Goal: Complete application form: Complete application form

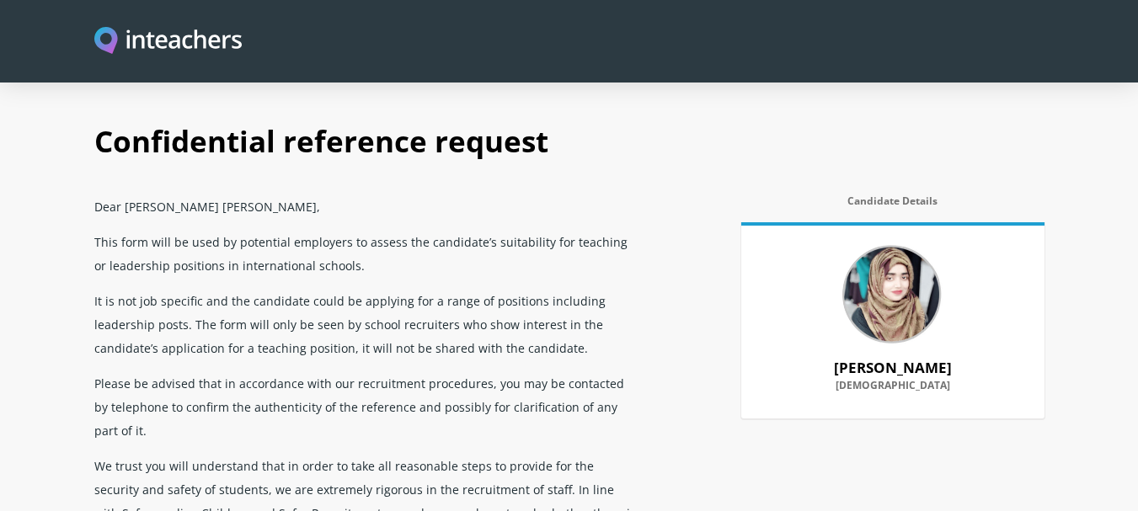
select select "2021"
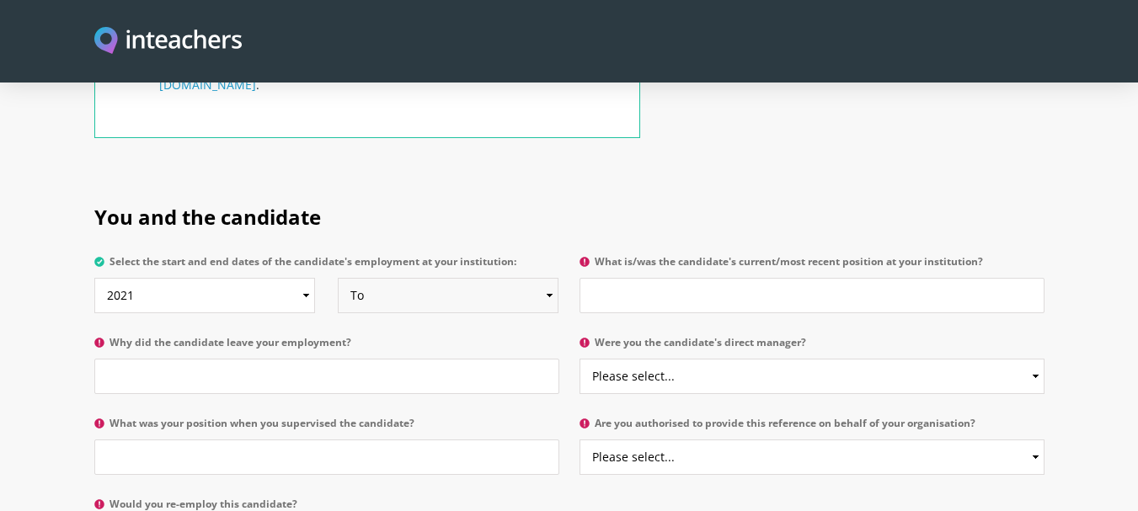
click at [367, 278] on select "To Currently 2025 2024 2023 2022 2021 2020 2019 2018 2017 2016 2015 2014 2013 2…" at bounding box center [448, 295] width 221 height 35
select select "2022"
click at [338, 278] on select "To Currently 2025 2024 2023 2022 2021 2020 2019 2018 2017 2016 2015 2014 2013 2…" at bounding box center [448, 295] width 221 height 35
click at [611, 278] on input "What is/was the candidate's current/most recent position at your institution?" at bounding box center [811, 295] width 465 height 35
type input "Chemistry Teacher"
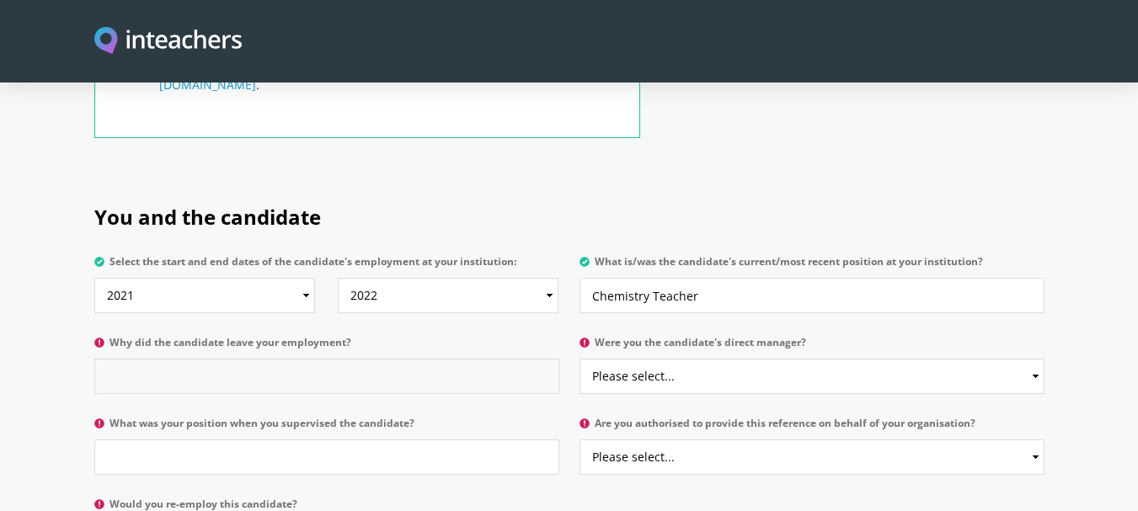
click at [142, 359] on input "Why did the candidate leave your employment?" at bounding box center [326, 376] width 465 height 35
type input "Contract ended"
click at [721, 359] on select "Please select... Yes No" at bounding box center [811, 376] width 465 height 35
select select "Yes"
click at [579, 359] on select "Please select... Yes No" at bounding box center [811, 376] width 465 height 35
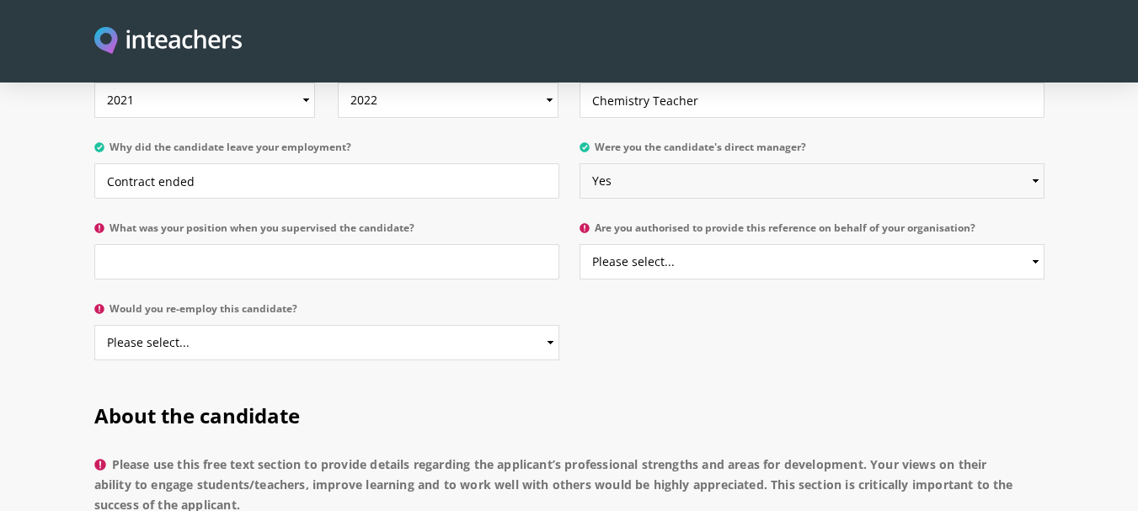
scroll to position [956, 0]
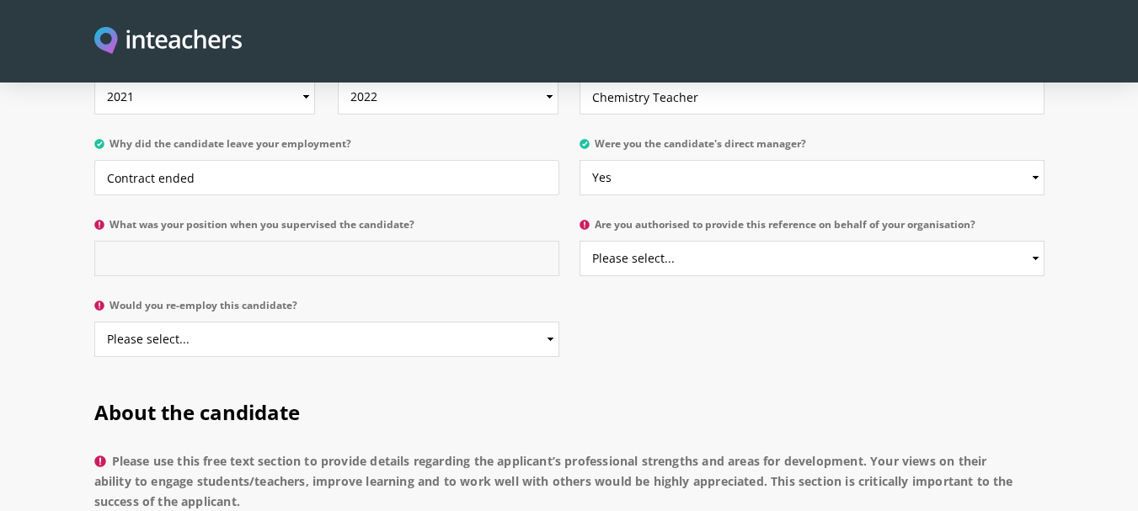
click at [254, 241] on input "What was your position when you supervised the candidate?" at bounding box center [326, 258] width 465 height 35
type input "Professor"
click at [620, 241] on select "Please select... Yes No" at bounding box center [811, 258] width 465 height 35
select select "Yes"
click at [579, 241] on select "Please select... Yes No" at bounding box center [811, 258] width 465 height 35
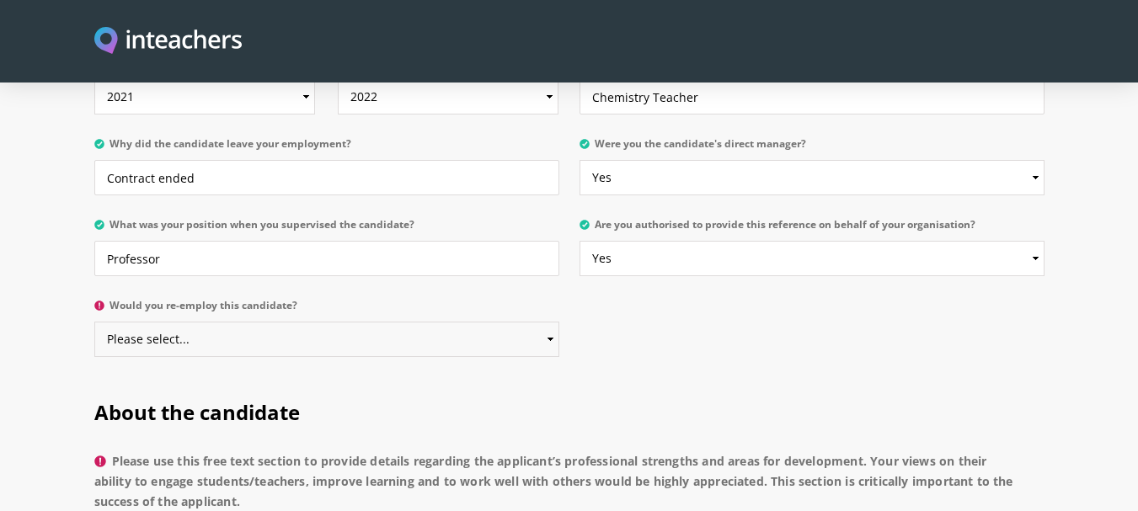
click at [373, 322] on select "Please select... Yes No" at bounding box center [326, 339] width 465 height 35
select select "Yes"
click at [94, 322] on select "Please select... Yes No" at bounding box center [326, 339] width 465 height 35
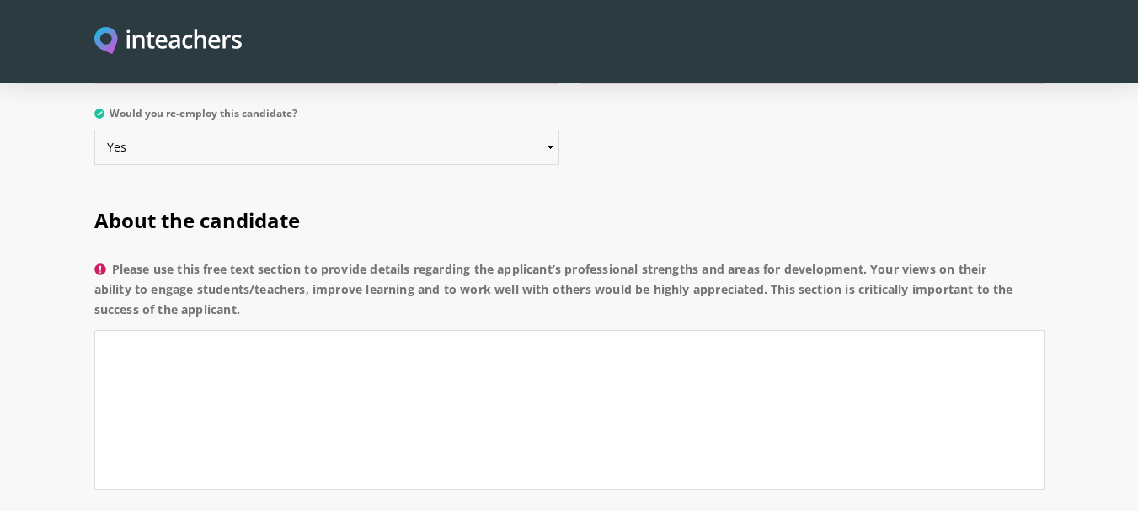
scroll to position [1180, 0]
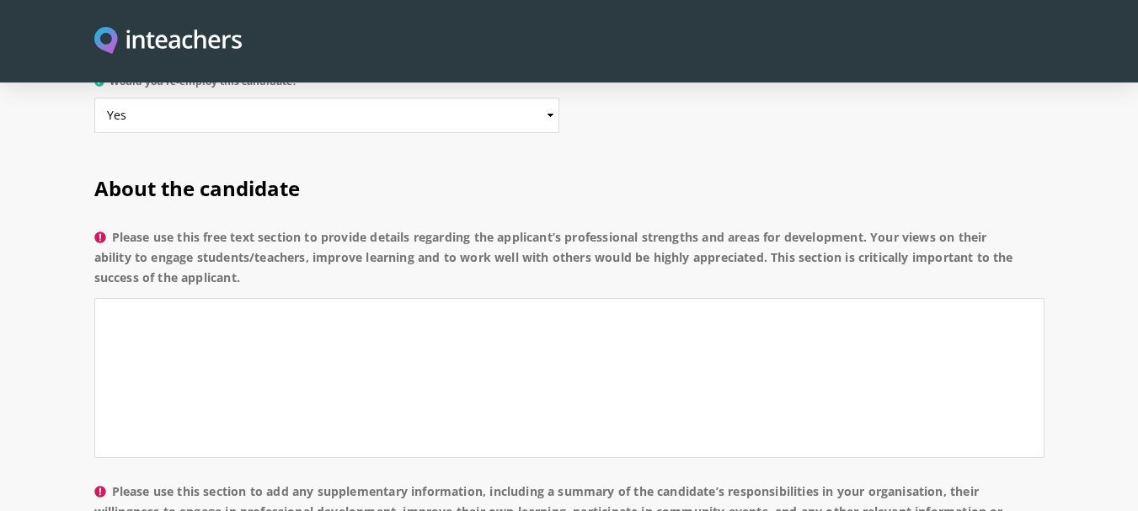
drag, startPoint x: 116, startPoint y: 183, endPoint x: 231, endPoint y: 218, distance: 119.9
click at [266, 235] on label "Please use this free text section to provide details regarding the applicant’s …" at bounding box center [569, 262] width 950 height 71
copy label "Please use this free text section to provide details regarding the applicant’s …"
click at [319, 298] on textarea "Please use this free text section to provide details regarding the applicant’s …" at bounding box center [569, 378] width 950 height 160
paste textarea "The applicant demonstrates a high level of professionalism, intellectual curios…"
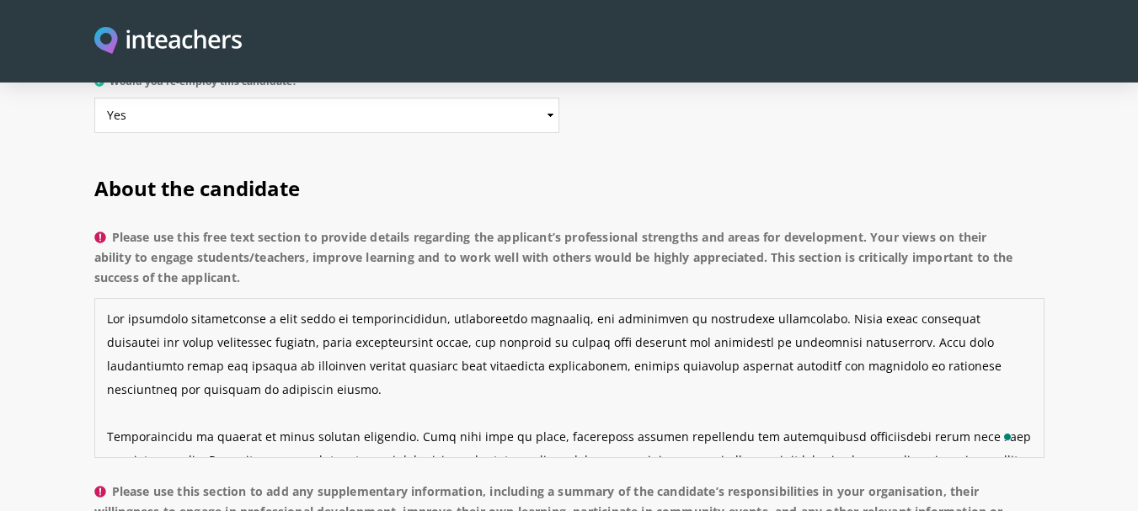
scroll to position [0, 0]
click at [108, 393] on textarea "Please use this free text section to provide details regarding the applicant’s …" at bounding box center [569, 378] width 950 height 160
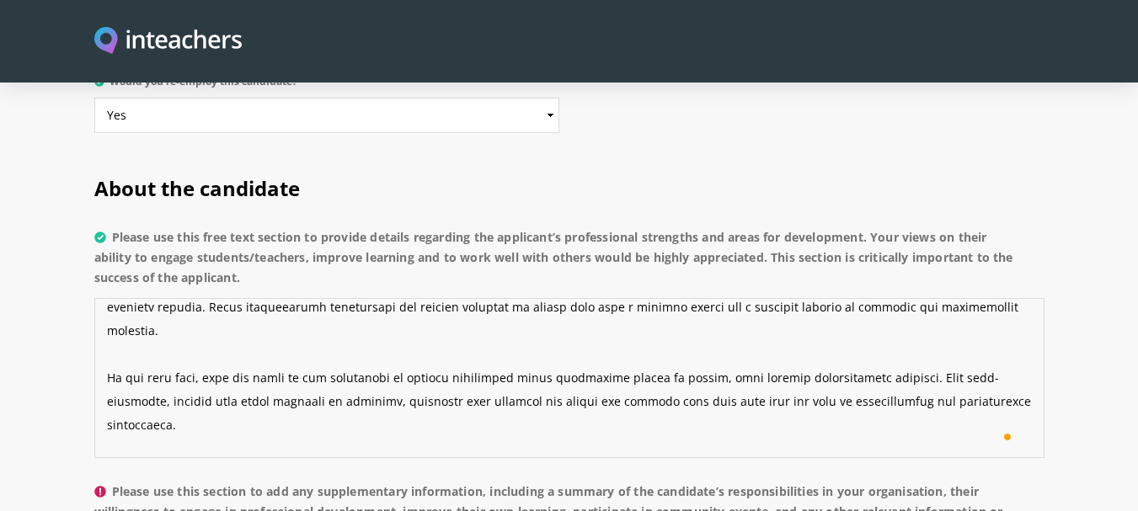
scroll to position [141, 0]
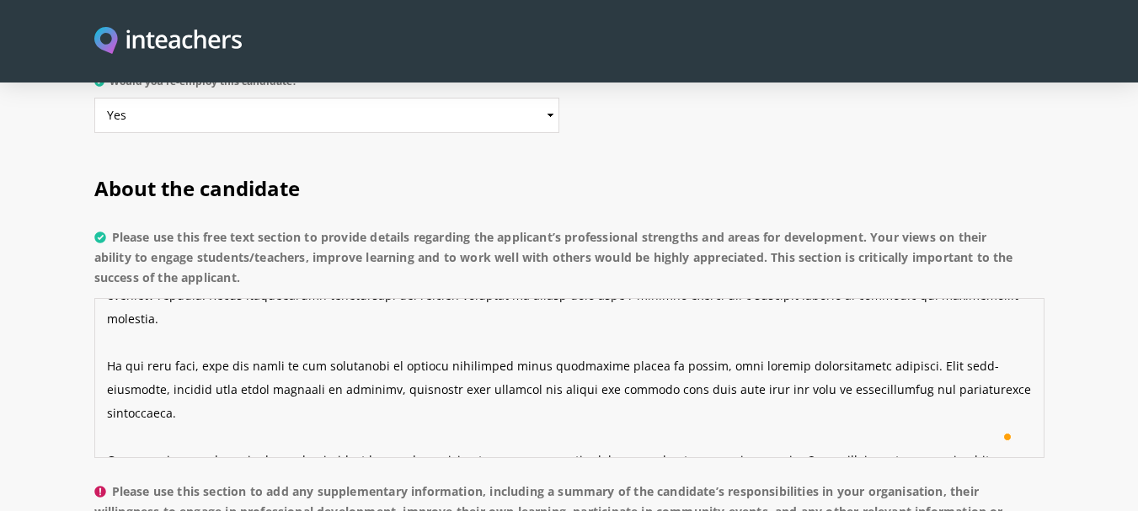
click at [108, 298] on textarea "Please use this free text section to provide details regarding the applicant’s …" at bounding box center [569, 378] width 950 height 160
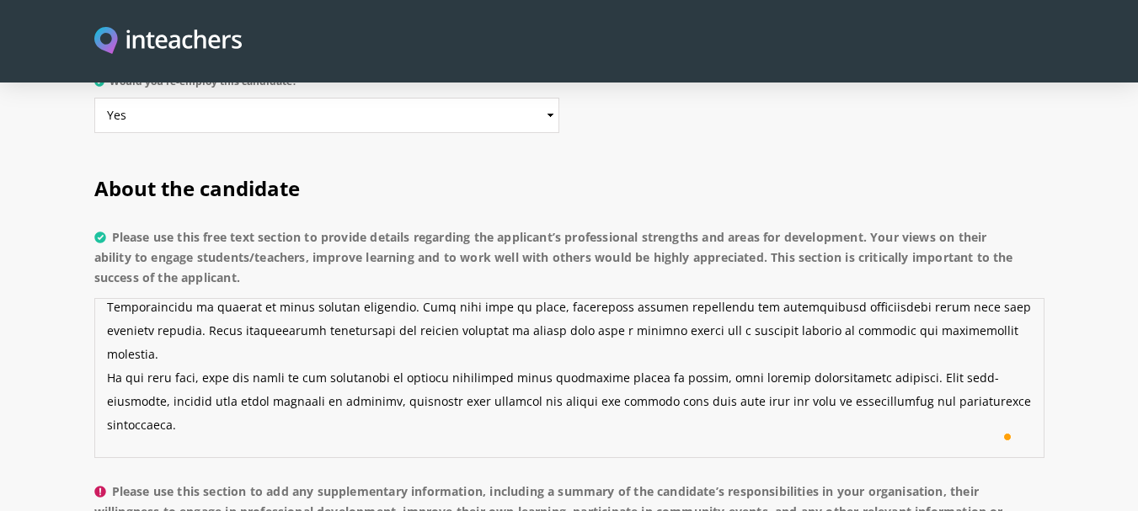
scroll to position [0, 0]
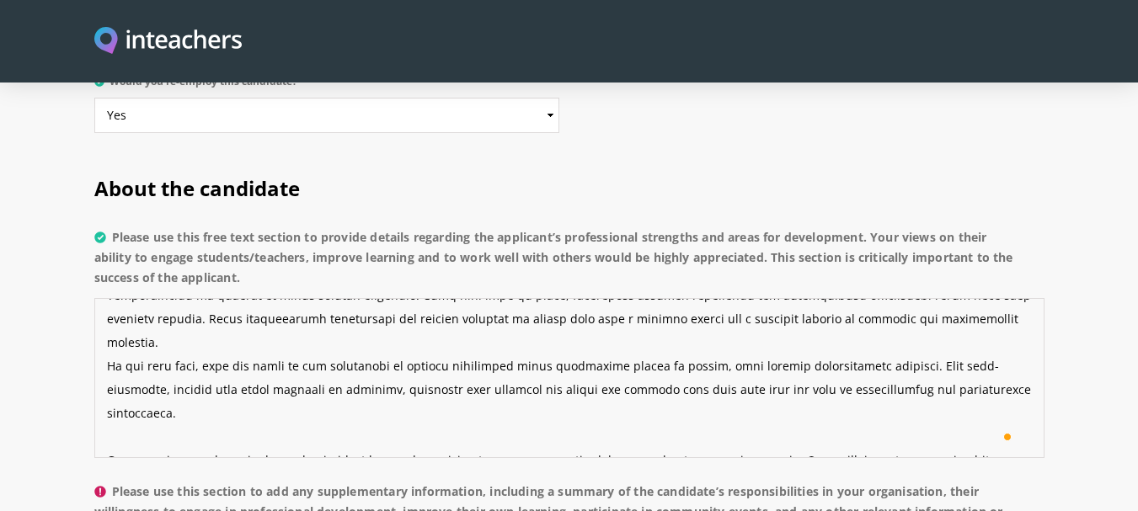
click at [181, 366] on textarea "Please use this free text section to provide details regarding the applicant’s …" at bounding box center [569, 378] width 950 height 160
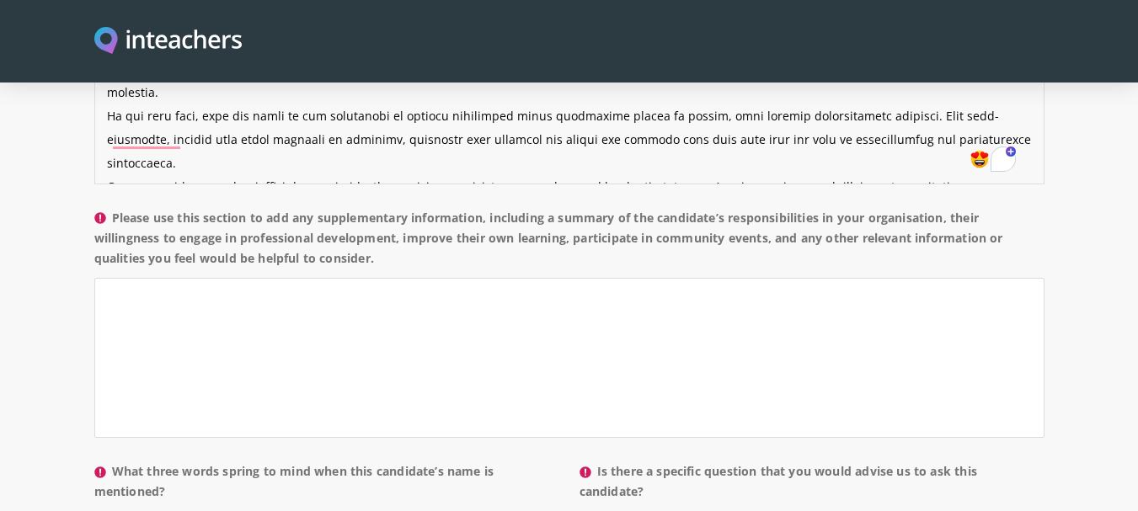
type textarea "The applicant demonstrates a high level of professionalism, intellectual curios…"
click at [115, 208] on label "Please use this section to add any supplementary information, including a summa…" at bounding box center [569, 243] width 950 height 71
click at [115, 278] on textarea "Please use this section to add any supplementary information, including a summa…" at bounding box center [569, 358] width 950 height 160
drag, startPoint x: 117, startPoint y: 168, endPoint x: 421, endPoint y: 211, distance: 307.1
click at [421, 211] on label "Please use this section to add any supplementary information, including a summa…" at bounding box center [569, 243] width 950 height 71
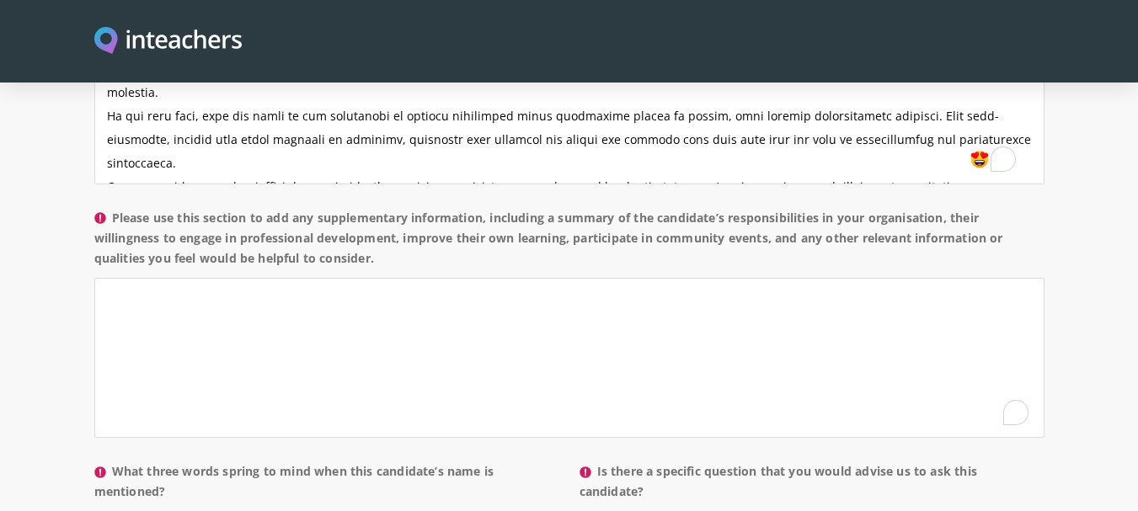
copy label "Please use this section to add any supplementary information, including a summa…"
click at [211, 317] on textarea "Please use this section to add any supplementary information, including a summa…" at bounding box center [569, 358] width 950 height 160
paste textarea "In our organisation, [PERSON_NAME] has taken on responsibilities that extend be…"
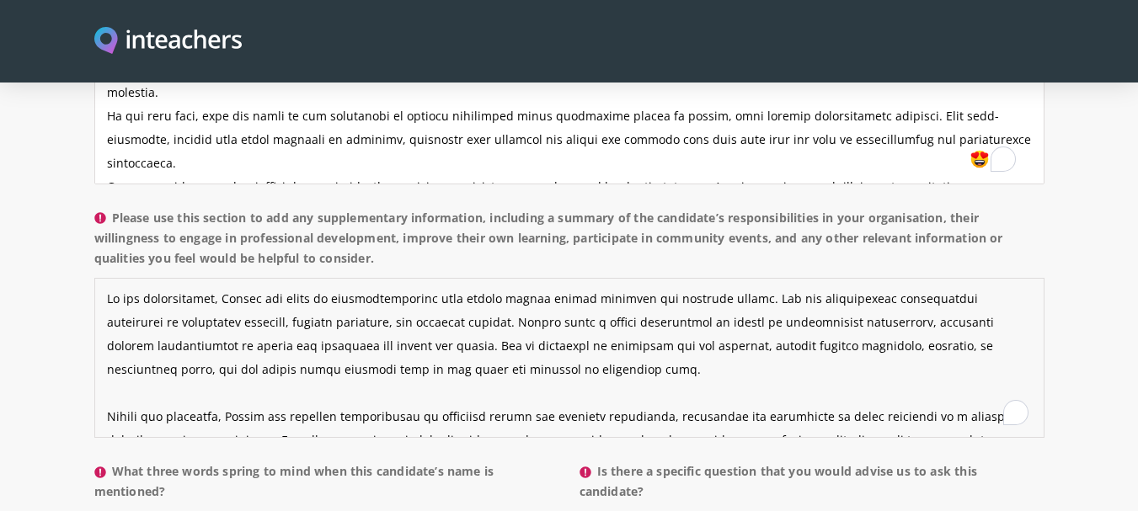
scroll to position [59, 0]
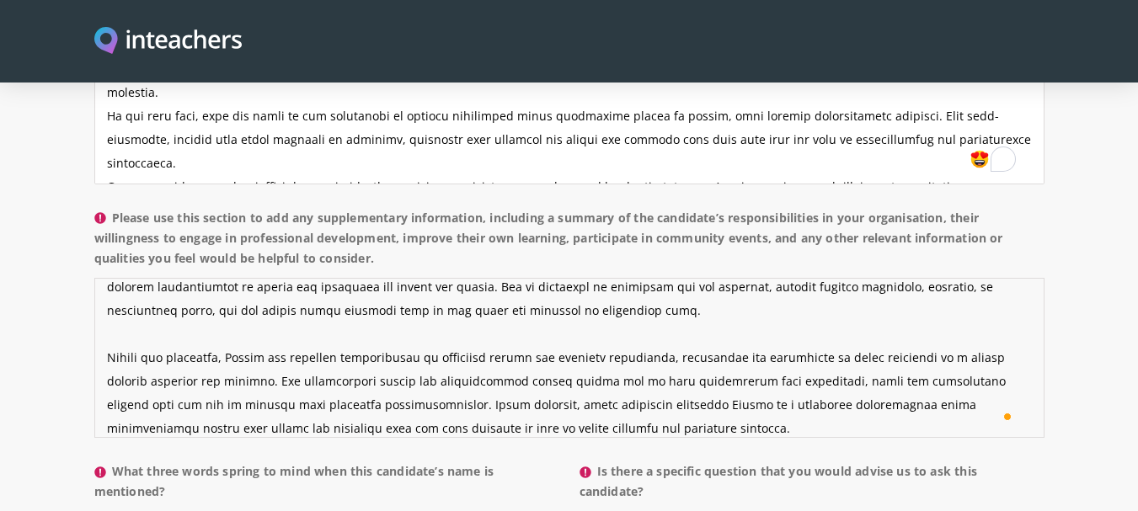
click at [108, 310] on textarea "Please use this section to add any supplementary information, including a summa…" at bounding box center [569, 358] width 950 height 160
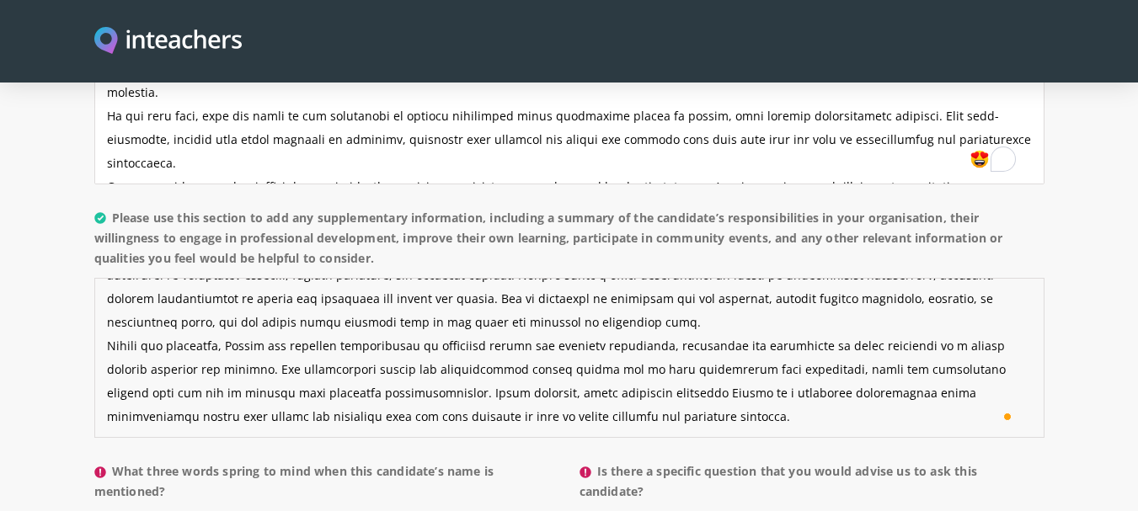
scroll to position [47, 0]
type textarea "In our organisation, [PERSON_NAME] has taken on responsibilities that extend be…"
drag, startPoint x: 115, startPoint y: 424, endPoint x: 180, endPoint y: 446, distance: 68.7
click at [180, 461] on label "What three words spring to mind when this candidate’s name is mentioned?" at bounding box center [326, 486] width 465 height 51
copy label "What three words spring to mind when this candidate’s name is mentioned?"
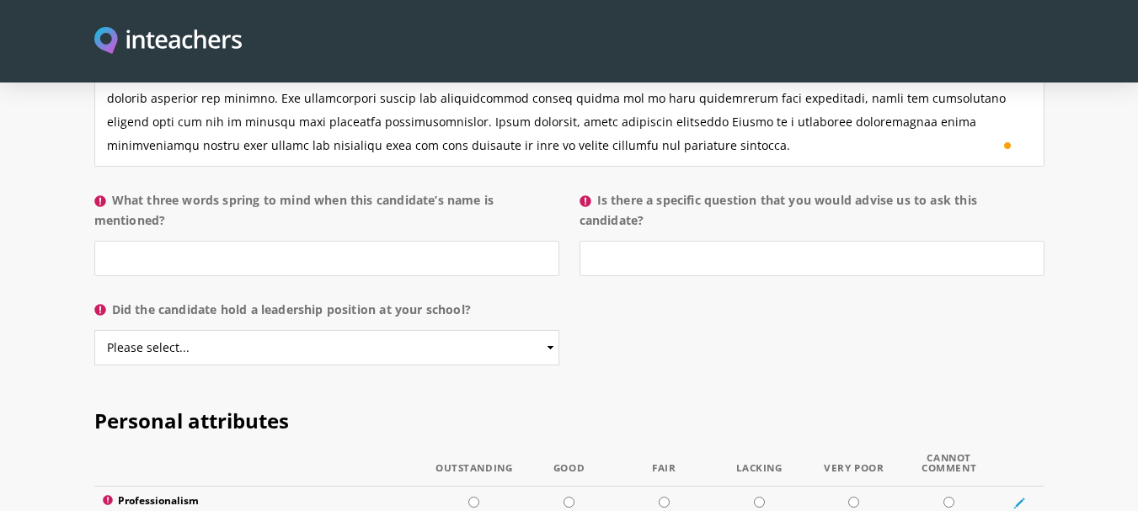
scroll to position [1731, 0]
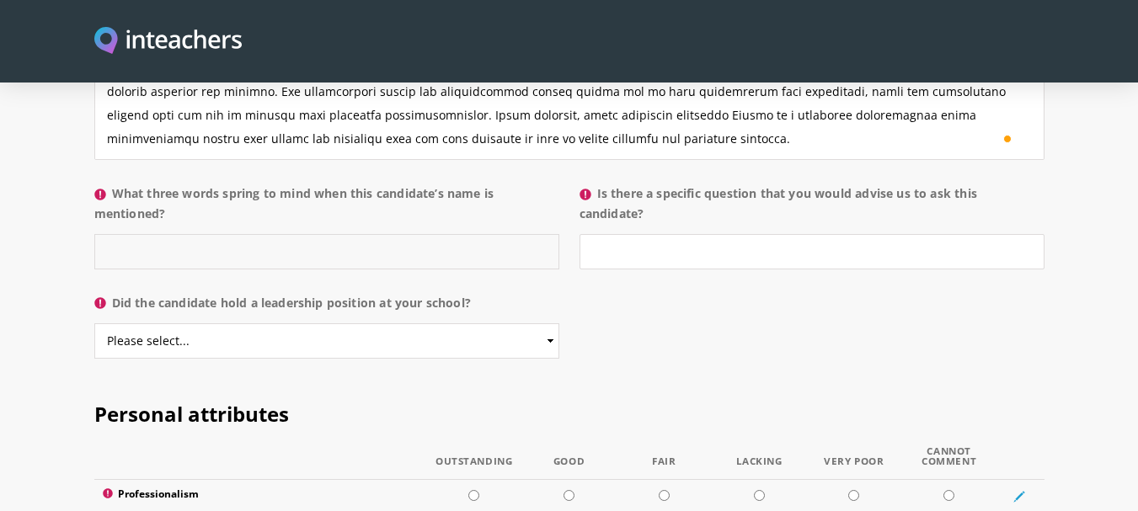
click at [253, 234] on input "What three words spring to mind when this candidate’s name is mentioned?" at bounding box center [326, 251] width 465 height 35
paste input "Dedicated – Collaborative – Innovative"
click at [174, 234] on input "Dedicated – Collaborative – Innovative" at bounding box center [326, 251] width 465 height 35
click at [248, 234] on input "Dedicated,Collaborative – Innovative" at bounding box center [326, 251] width 465 height 35
click at [168, 234] on input "Dedicated,Collaborative, Innovative" at bounding box center [326, 251] width 465 height 35
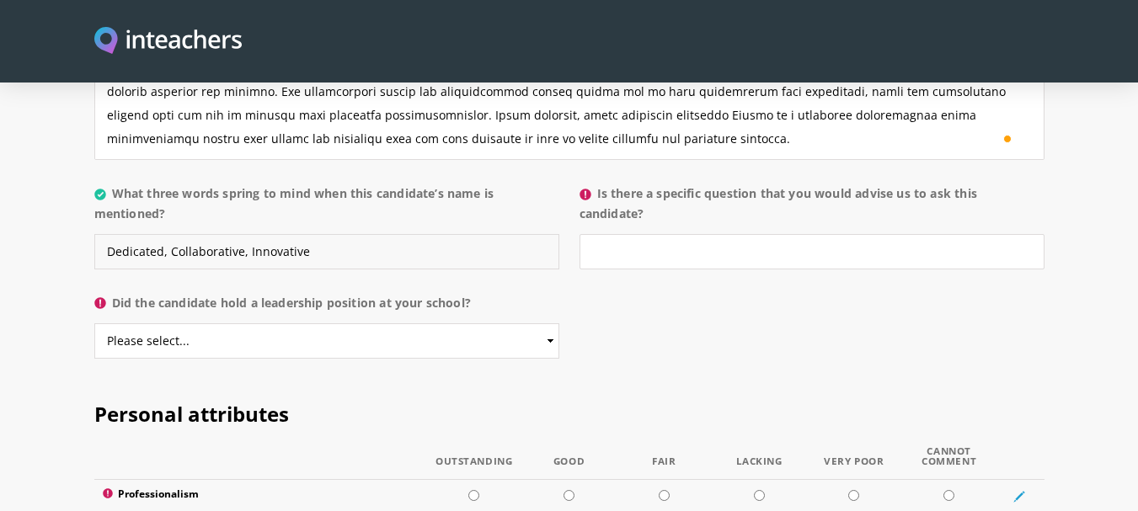
type input "Dedicated, Collaborative, Innovative"
drag, startPoint x: 598, startPoint y: 142, endPoint x: 683, endPoint y: 167, distance: 88.5
click at [683, 184] on label "Is there a specific question that you would advise us to ask this candidate?" at bounding box center [811, 209] width 465 height 51
copy label "Is there a specific question that you would advise us to ask this candidate?"
click at [589, 234] on input "Is there a specific question that you would advise us to ask this candidate?" at bounding box center [811, 251] width 465 height 35
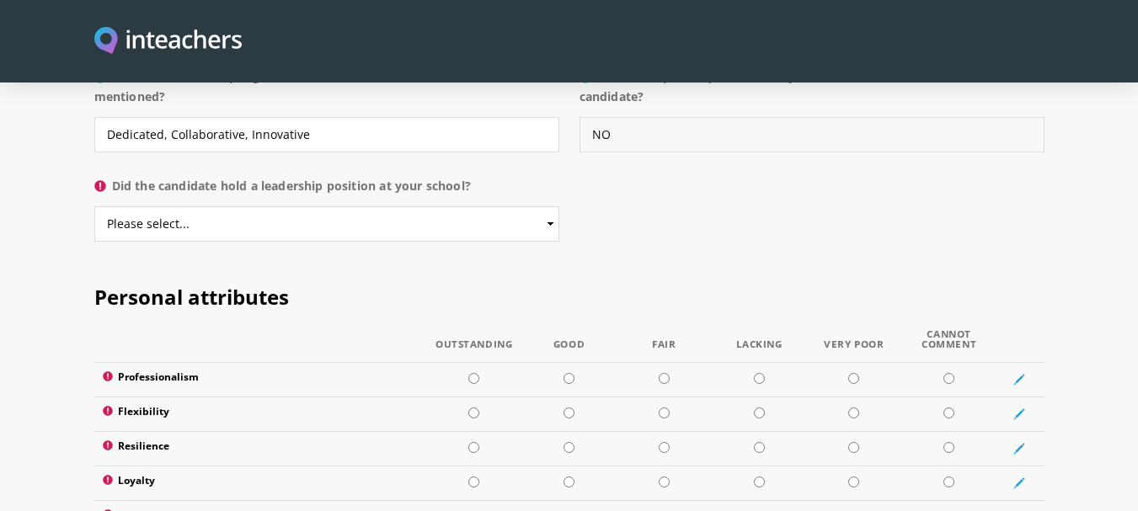
scroll to position [1849, 0]
type input "NO"
click at [435, 205] on select "Please select... Yes No" at bounding box center [326, 222] width 465 height 35
click at [94, 205] on select "Please select... Yes No" at bounding box center [326, 222] width 465 height 35
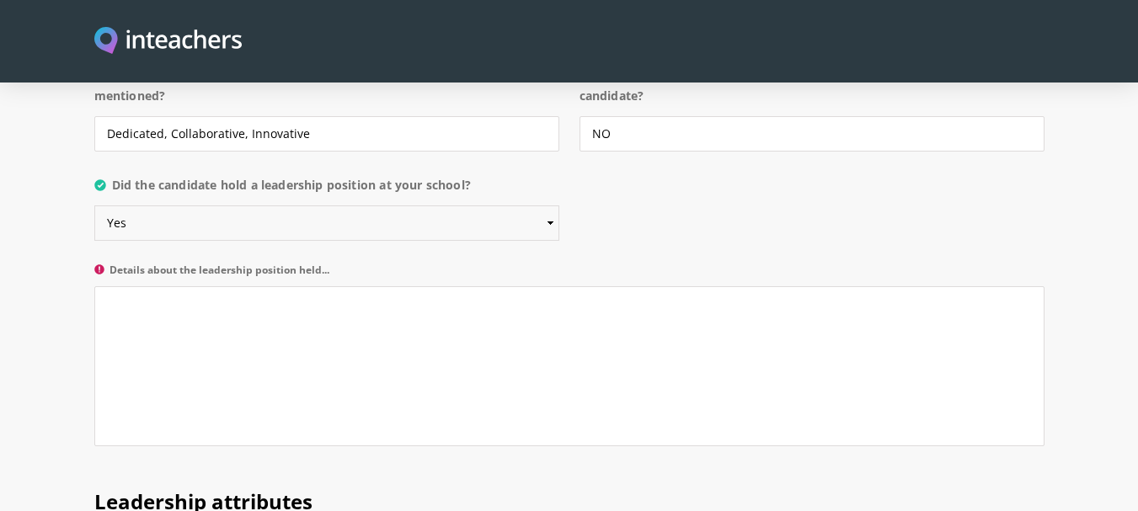
click at [155, 205] on select "Please select... Yes No" at bounding box center [326, 222] width 465 height 35
click at [94, 205] on select "Please select... Yes No" at bounding box center [326, 222] width 465 height 35
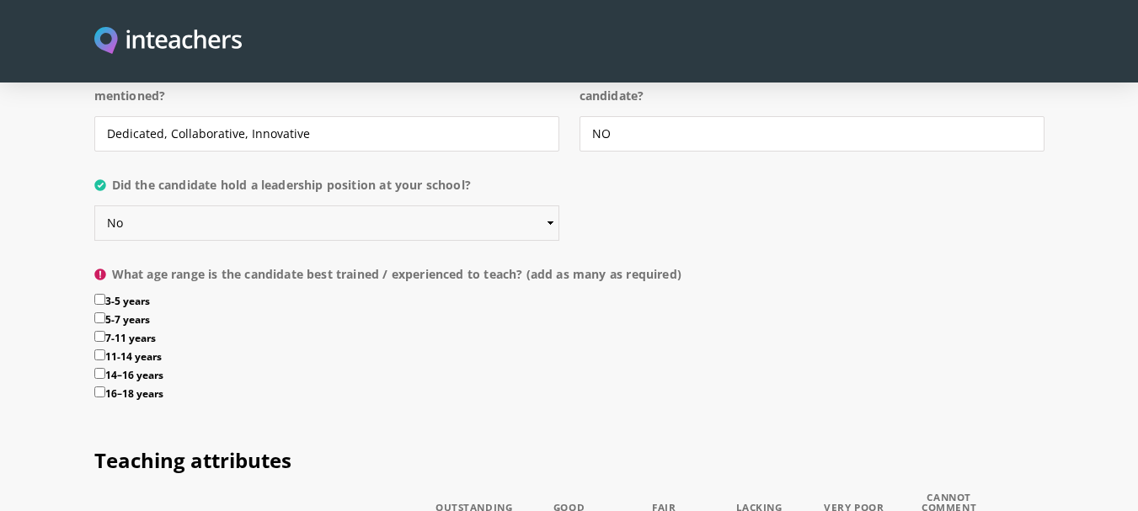
click at [157, 205] on select "Please select... Yes No" at bounding box center [326, 222] width 465 height 35
select select "Yes"
click at [94, 205] on select "Please select... Yes No" at bounding box center [326, 222] width 465 height 35
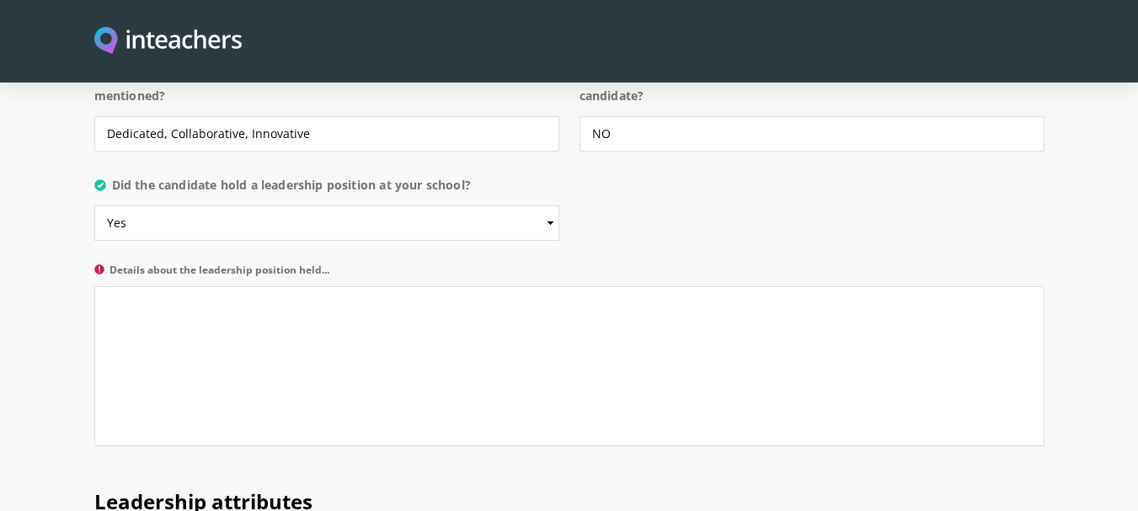
drag, startPoint x: 113, startPoint y: 221, endPoint x: 337, endPoint y: 224, distance: 224.0
click at [337, 264] on label "Details about the leadership position held..." at bounding box center [569, 275] width 950 height 22
copy label "Details about the leadership position held..."
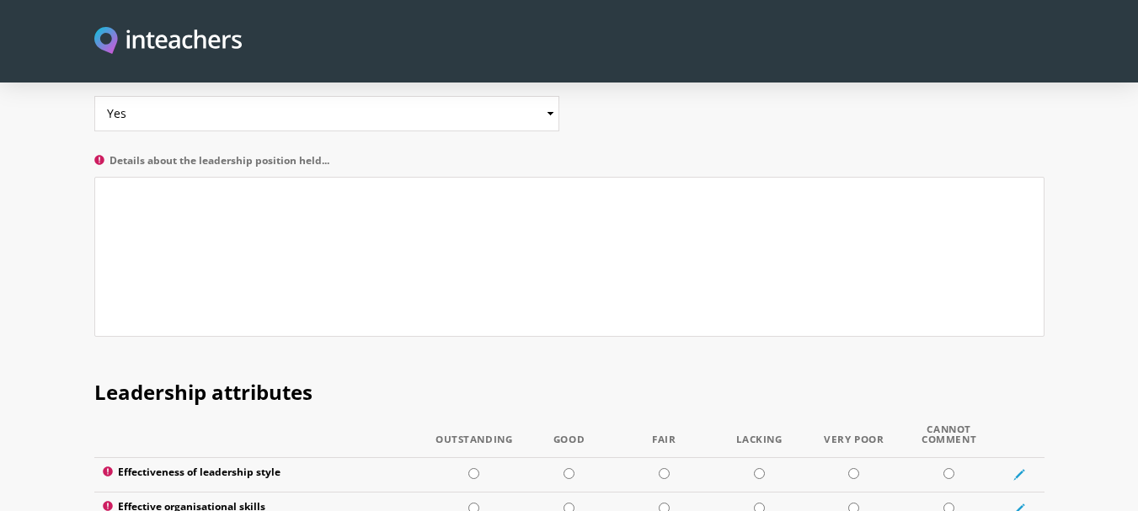
scroll to position [1921, 0]
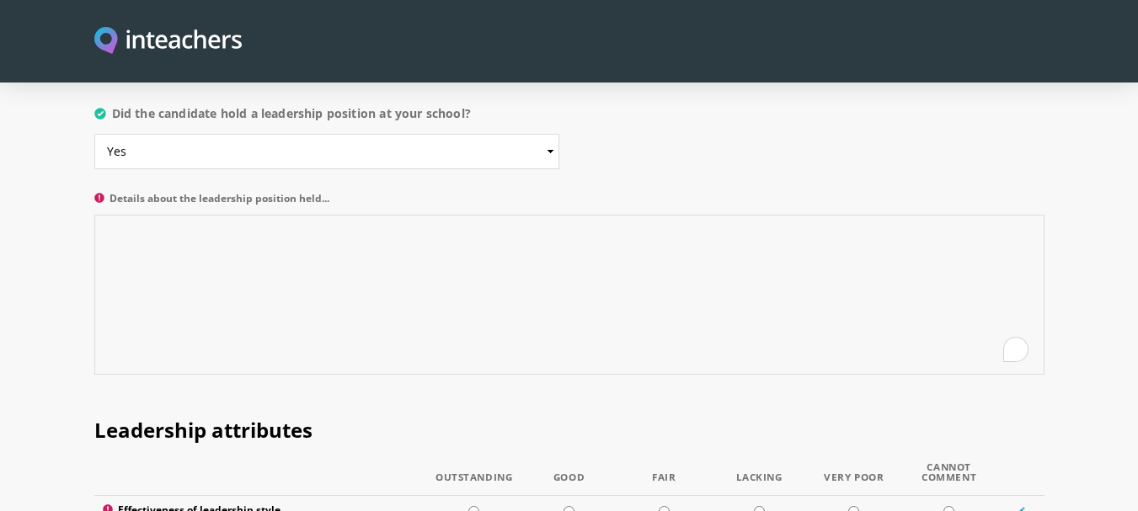
click at [178, 215] on textarea "Details about the leadership position held..." at bounding box center [569, 295] width 950 height 160
paste textarea "In her role as a lecturer, she not only managed classroom dynamics but also men…"
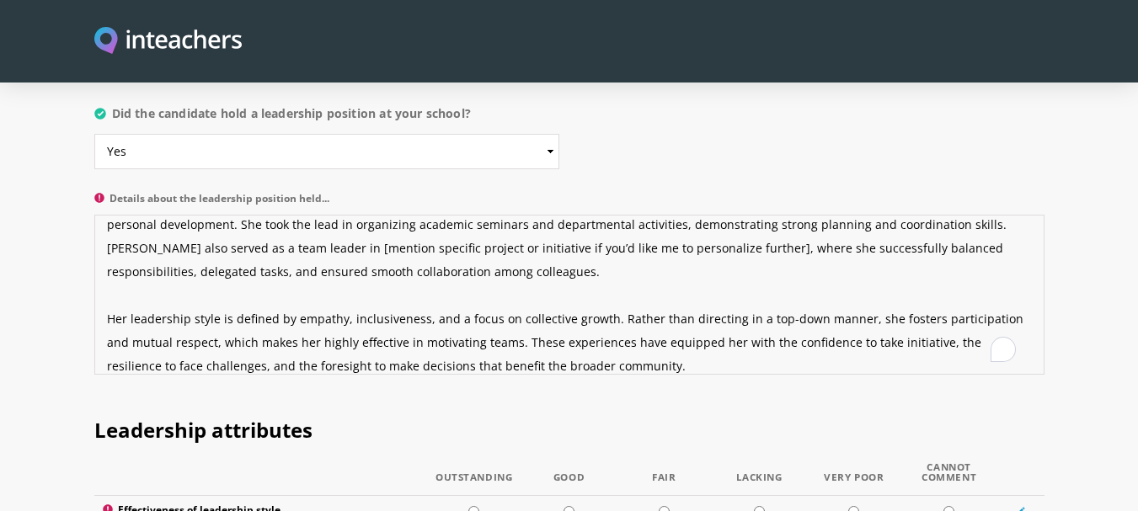
scroll to position [35, 0]
click at [104, 267] on textarea "In her role as a lecturer, she not only managed classroom dynamics but also men…" at bounding box center [569, 295] width 950 height 160
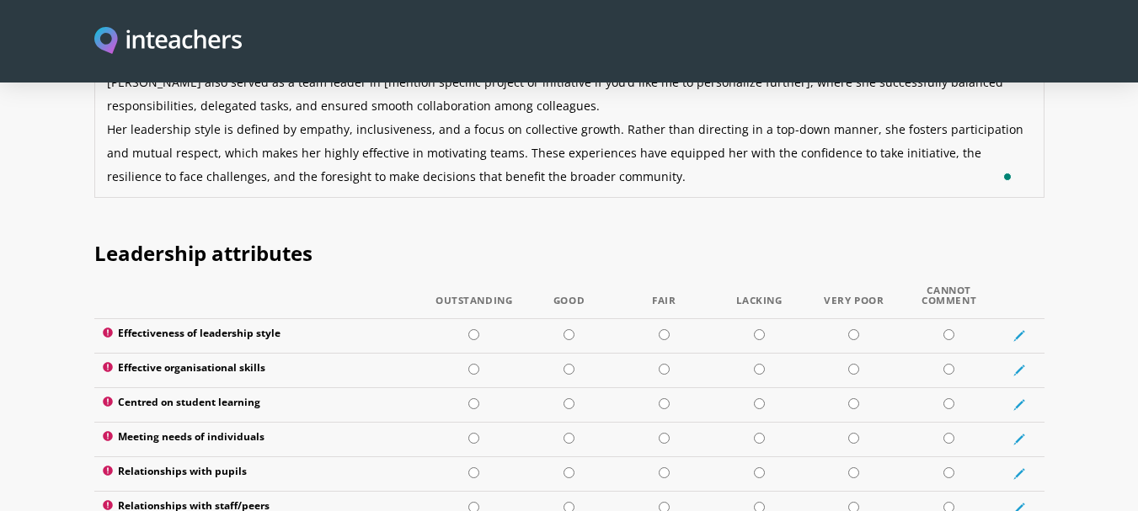
scroll to position [2111, 0]
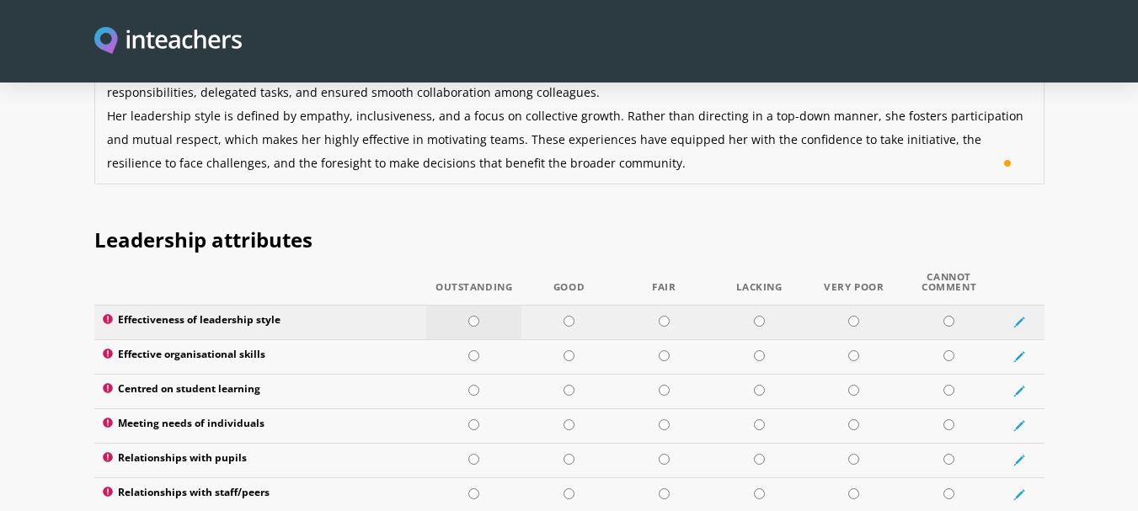
type textarea "In her role as a lecturer, she not only managed classroom dynamics but also men…"
click at [474, 316] on input "radio" at bounding box center [473, 321] width 11 height 11
radio input "true"
click at [479, 350] on input "radio" at bounding box center [473, 355] width 11 height 11
radio input "true"
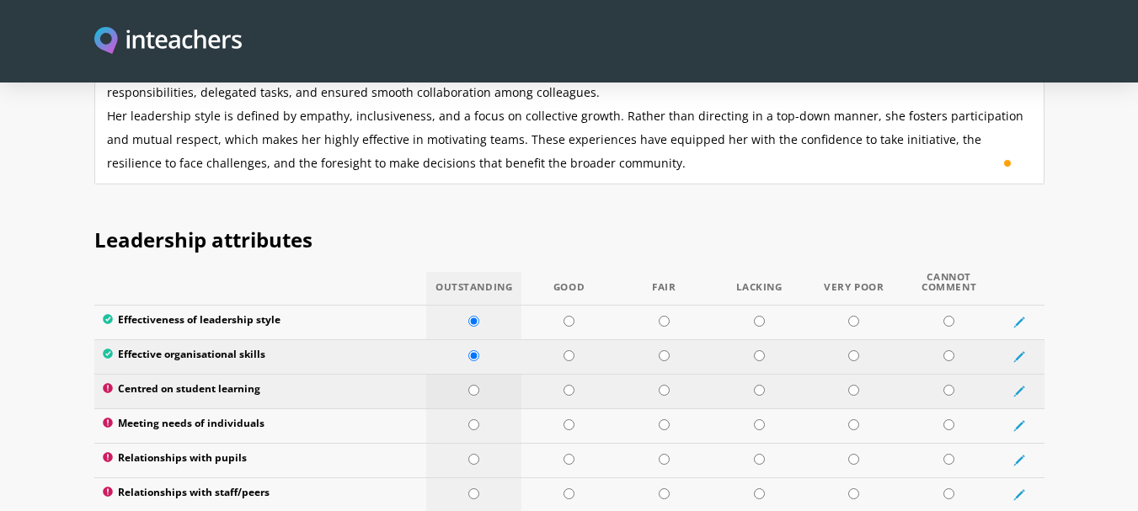
click at [477, 385] on input "radio" at bounding box center [473, 390] width 11 height 11
radio input "true"
click at [475, 419] on input "radio" at bounding box center [473, 424] width 11 height 11
radio input "true"
click at [474, 454] on input "radio" at bounding box center [473, 459] width 11 height 11
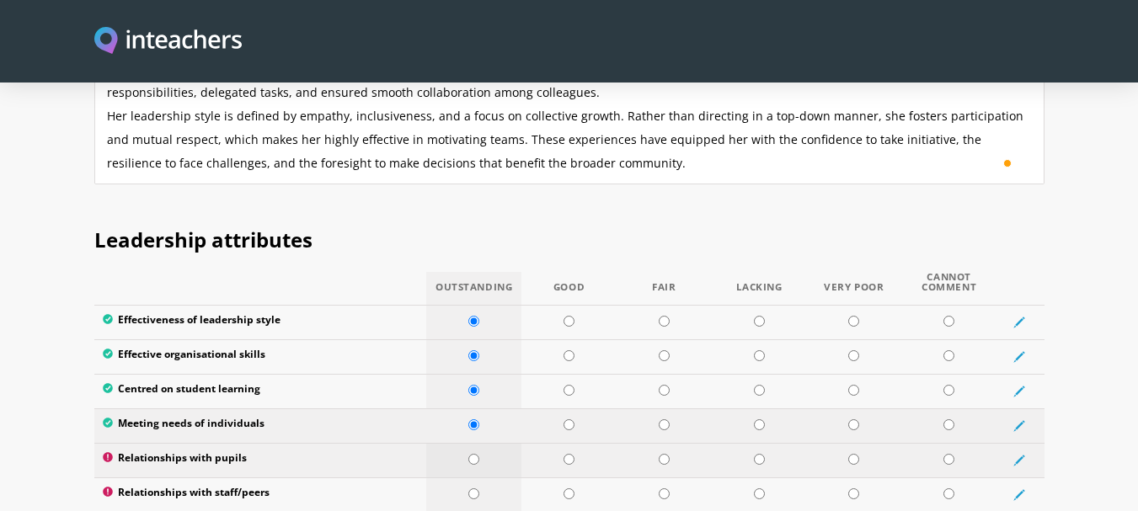
radio input "true"
click at [477, 488] on input "radio" at bounding box center [473, 493] width 11 height 11
radio input "true"
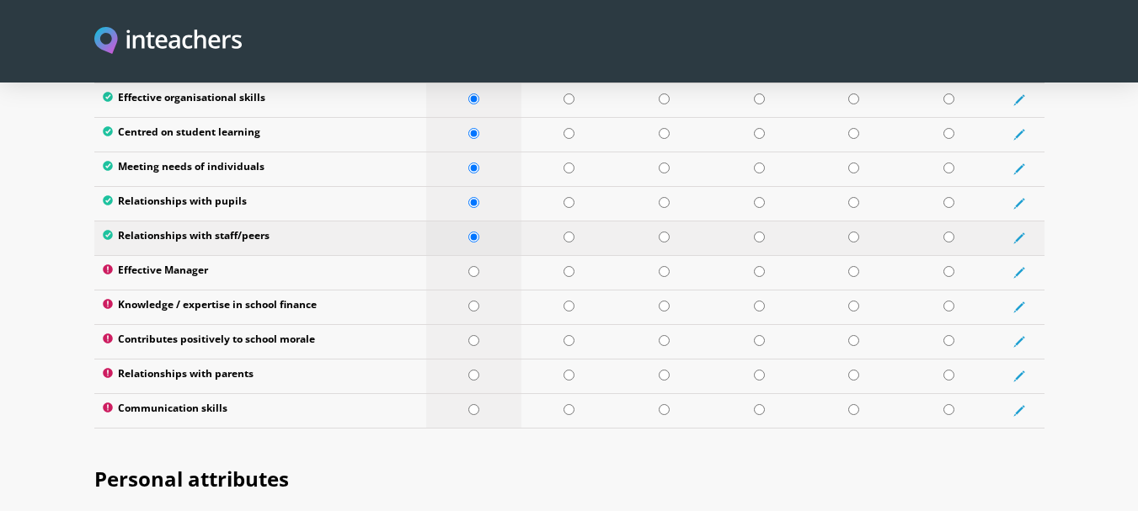
scroll to position [2392, 0]
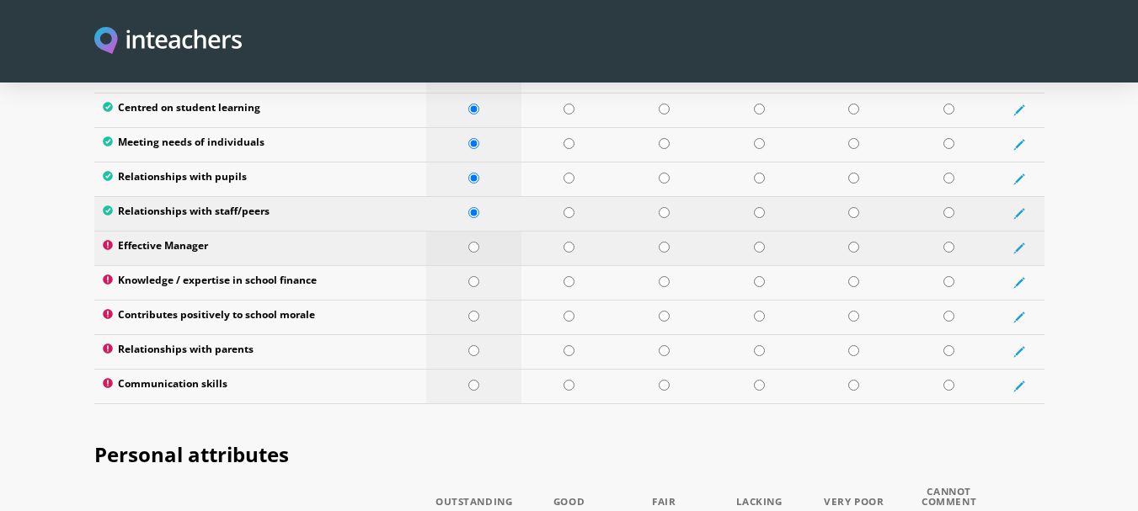
click at [474, 242] on input "radio" at bounding box center [473, 247] width 11 height 11
radio input "true"
click at [474, 276] on input "radio" at bounding box center [473, 281] width 11 height 11
radio input "true"
click at [483, 265] on td at bounding box center [473, 282] width 95 height 35
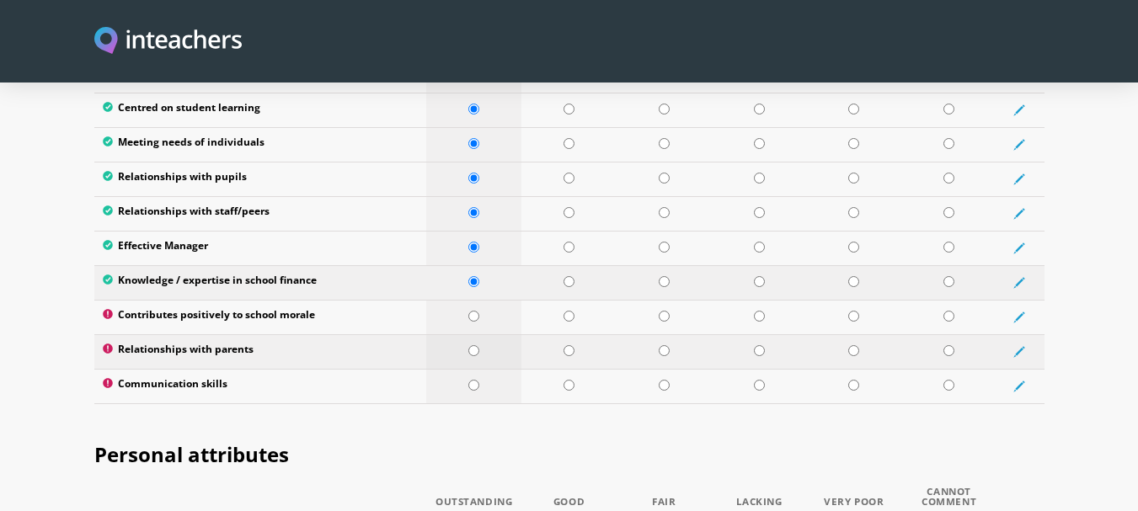
click at [477, 345] on input "radio" at bounding box center [473, 350] width 11 height 11
radio input "true"
click at [474, 380] on input "radio" at bounding box center [473, 385] width 11 height 11
radio input "true"
click at [474, 311] on input "radio" at bounding box center [473, 316] width 11 height 11
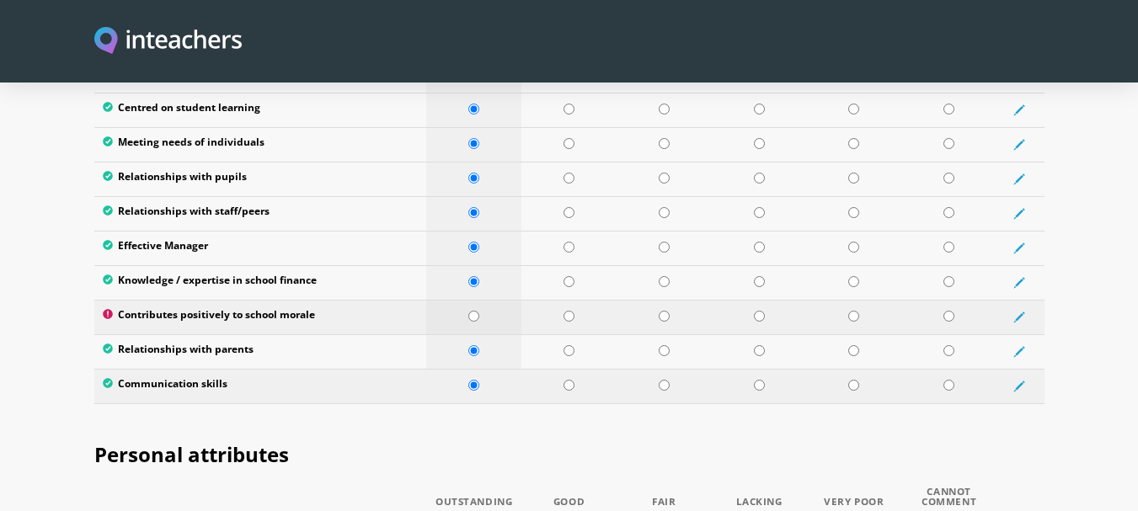
radio input "true"
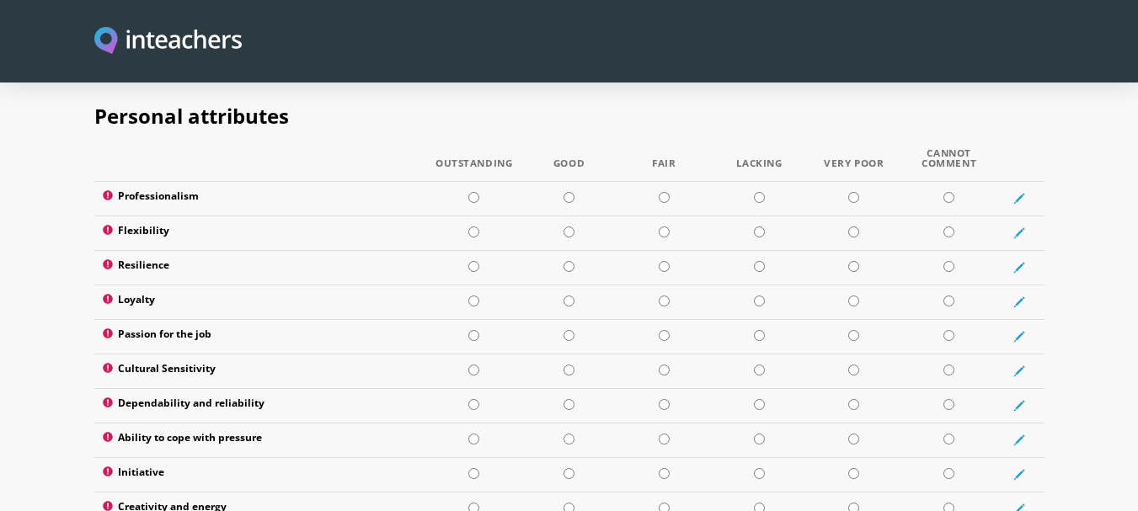
scroll to position [2734, 0]
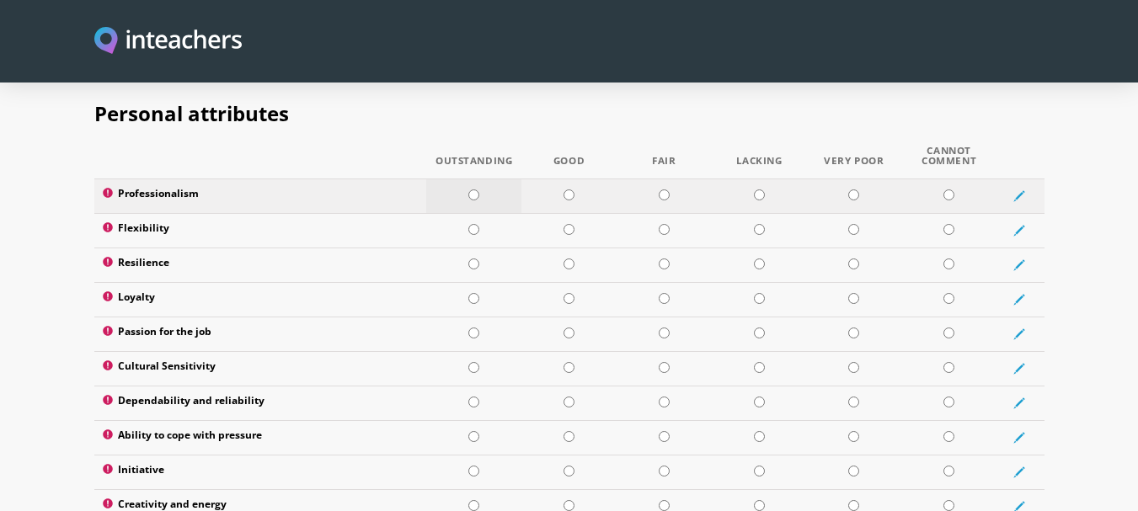
click at [474, 189] on input "radio" at bounding box center [473, 194] width 11 height 11
radio input "true"
click at [474, 224] on input "radio" at bounding box center [473, 229] width 11 height 11
radio input "true"
click at [474, 259] on input "radio" at bounding box center [473, 264] width 11 height 11
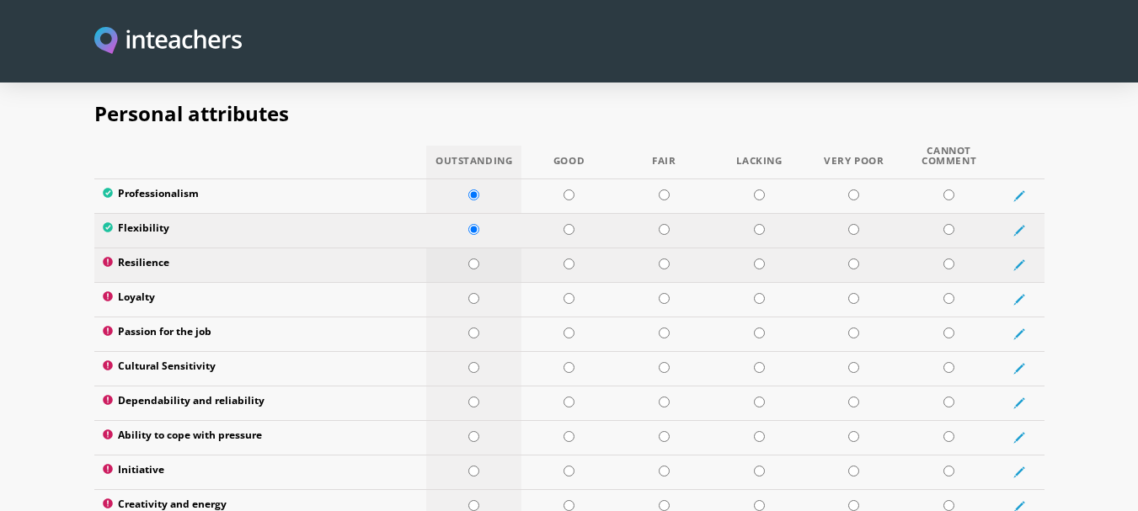
radio input "true"
click at [476, 293] on input "radio" at bounding box center [473, 298] width 11 height 11
radio input "true"
click at [478, 328] on input "radio" at bounding box center [473, 333] width 11 height 11
radio input "true"
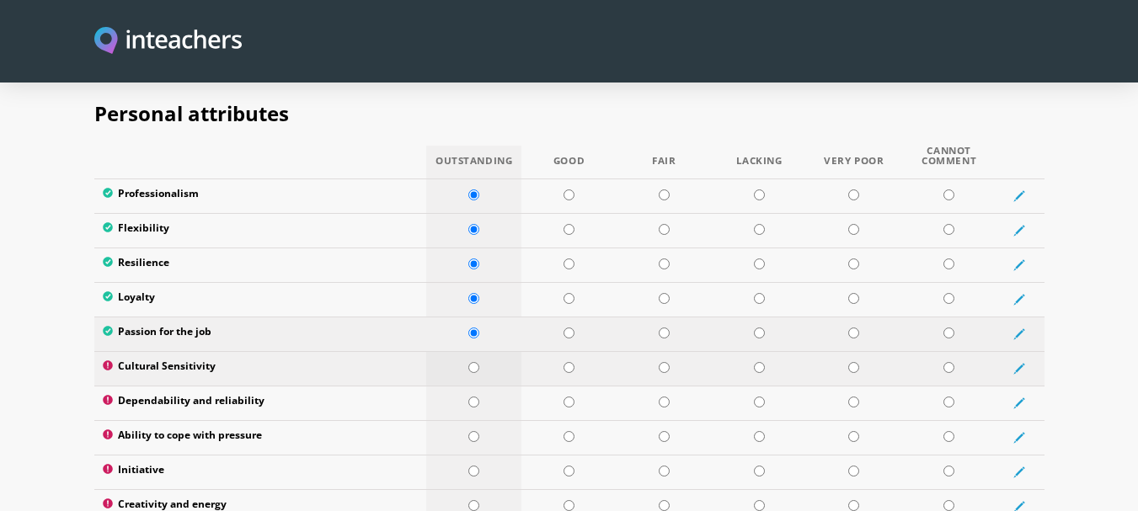
click at [476, 362] on input "radio" at bounding box center [473, 367] width 11 height 11
radio input "true"
click at [474, 362] on input "radio" at bounding box center [473, 367] width 11 height 11
click at [474, 397] on input "radio" at bounding box center [473, 402] width 11 height 11
radio input "true"
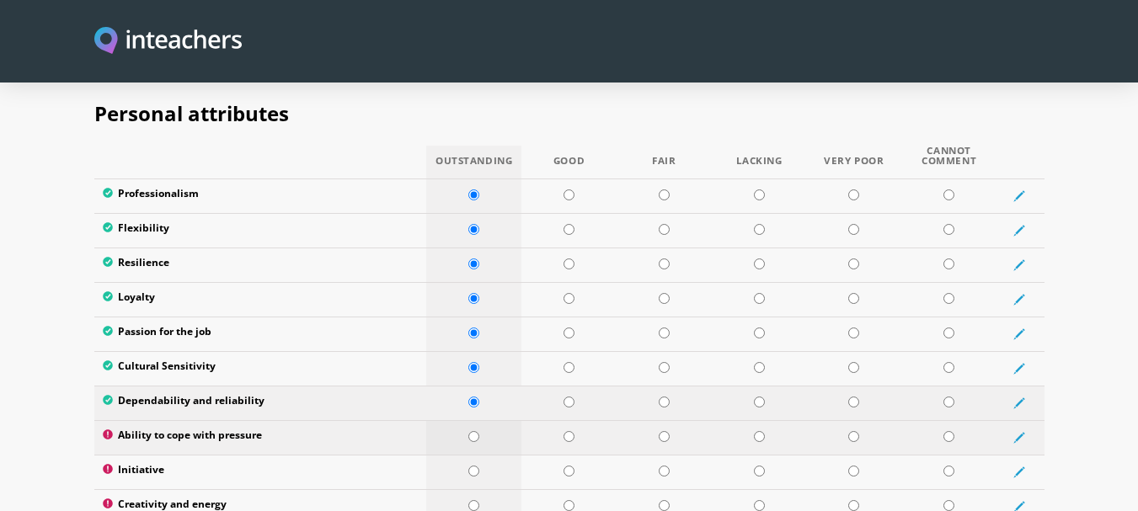
click at [478, 431] on input "radio" at bounding box center [473, 436] width 11 height 11
radio input "true"
click at [474, 466] on input "radio" at bounding box center [473, 471] width 11 height 11
radio input "true"
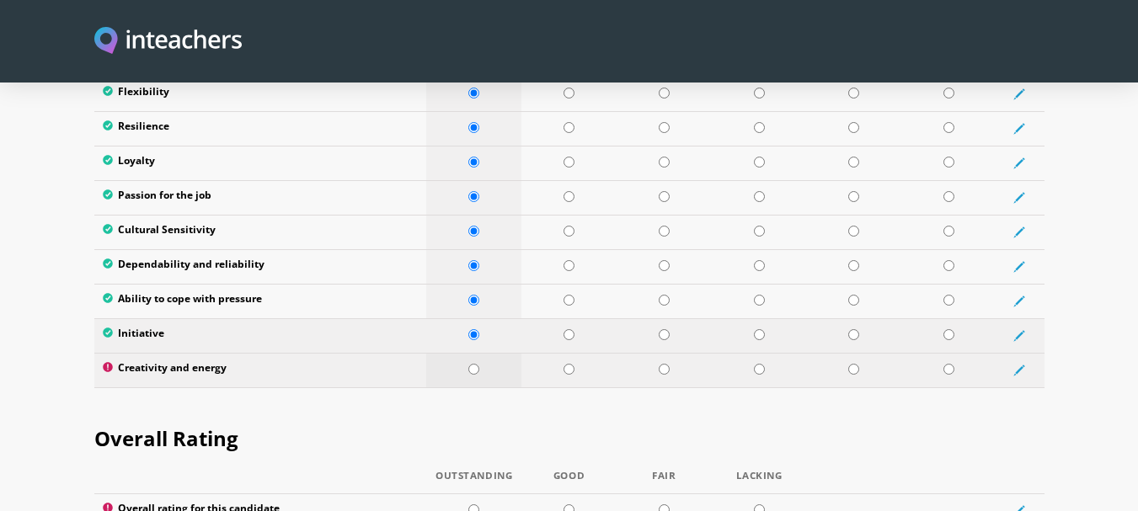
click at [470, 364] on input "radio" at bounding box center [473, 369] width 11 height 11
radio input "true"
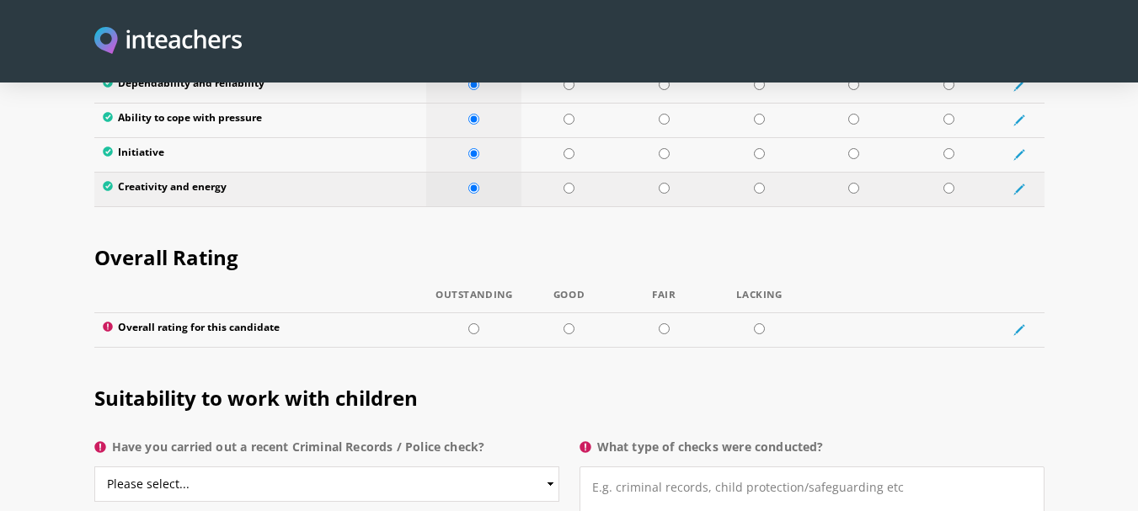
scroll to position [3052, 0]
click at [474, 323] on input "radio" at bounding box center [473, 328] width 11 height 11
radio input "true"
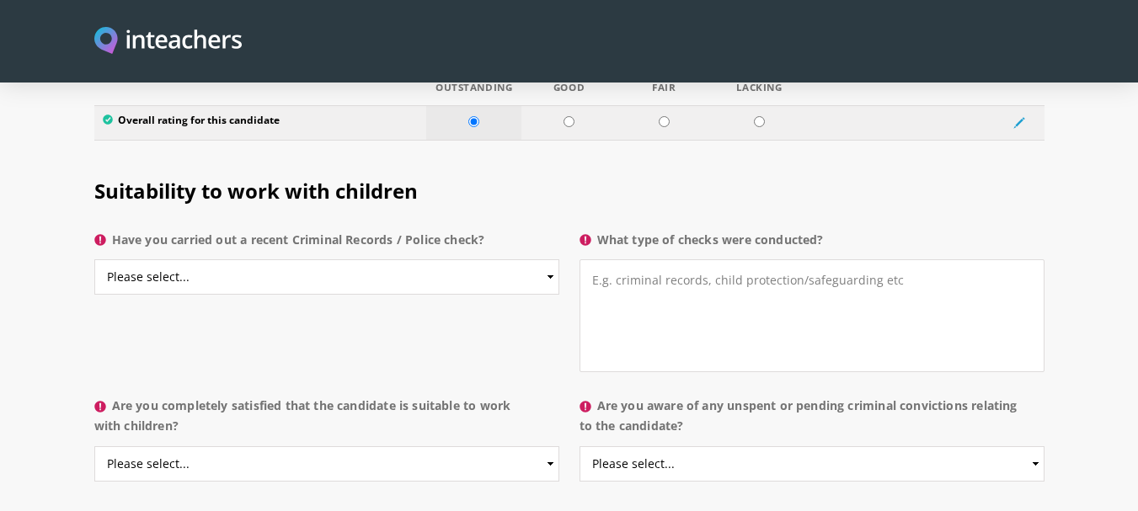
scroll to position [3266, 0]
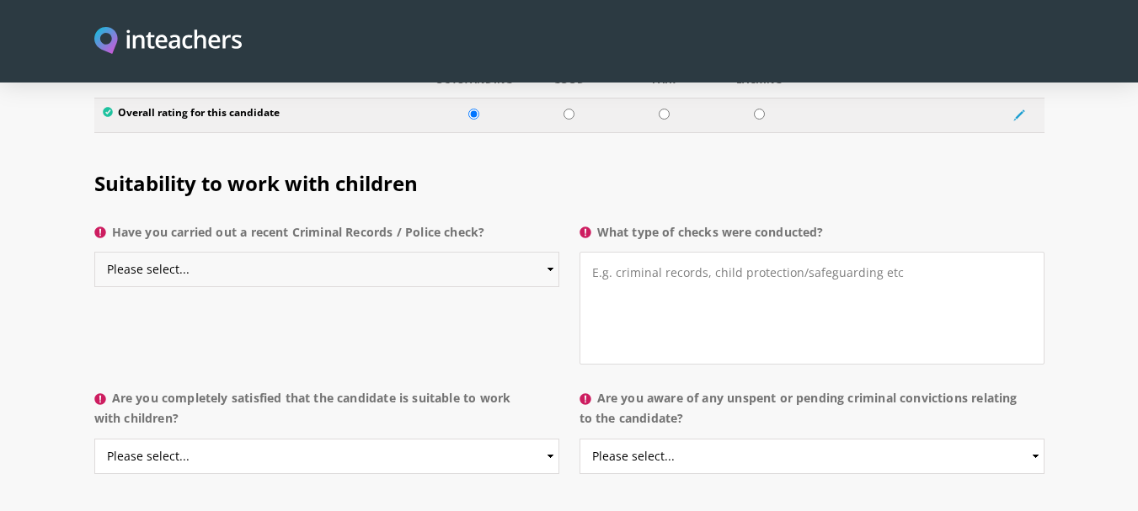
click at [111, 252] on select "Please select... Yes No Do not know" at bounding box center [326, 269] width 465 height 35
click at [90, 294] on div "Suitability to work with children Have you carried out a recent Criminal Record…" at bounding box center [569, 263] width 970 height 237
click at [496, 252] on select "Please select... Yes No Do not know" at bounding box center [326, 269] width 465 height 35
select select "No"
click at [94, 252] on select "Please select... Yes No Do not know" at bounding box center [326, 269] width 465 height 35
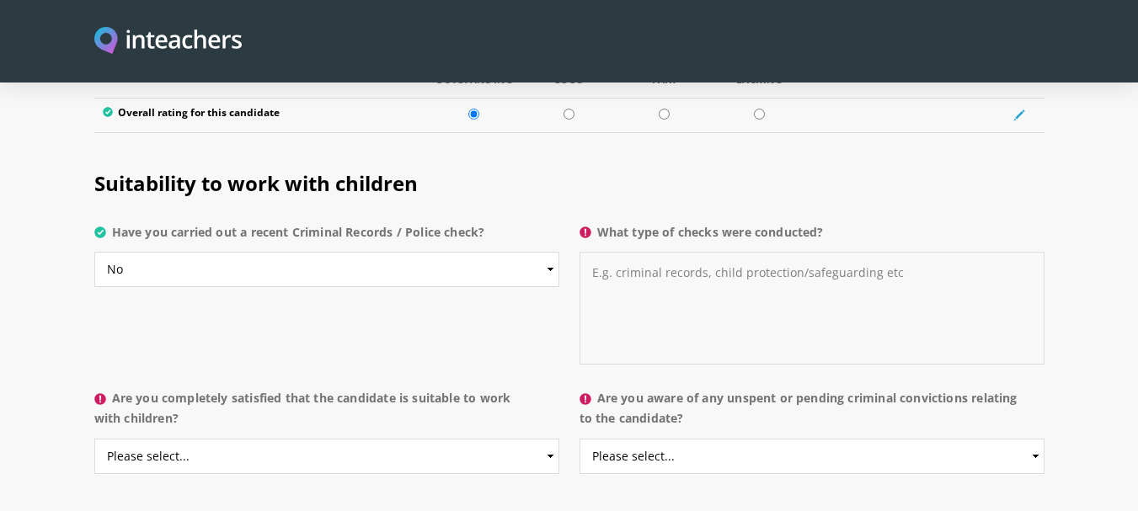
click at [849, 252] on textarea "What type of checks were conducted?" at bounding box center [811, 308] width 465 height 113
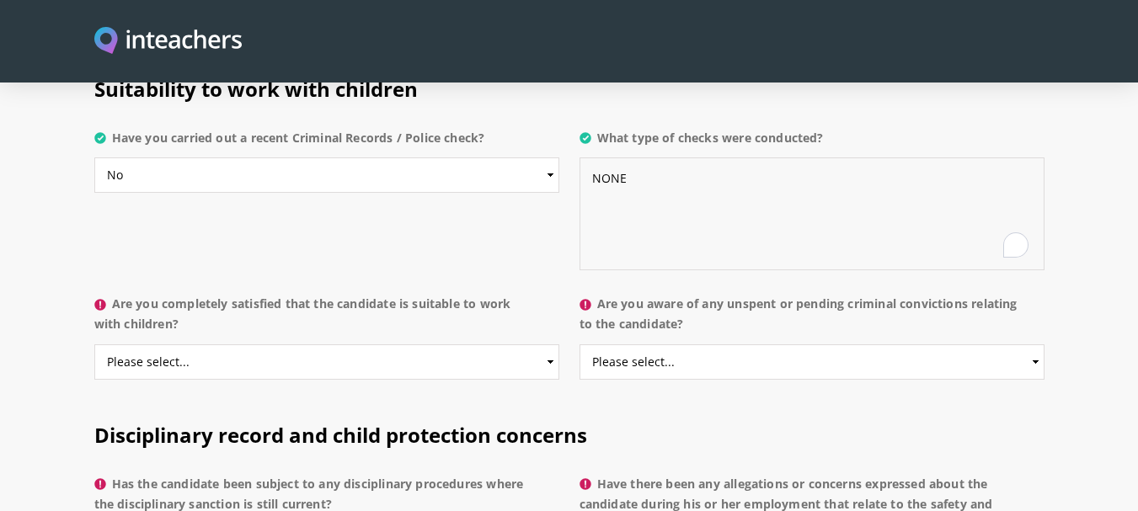
scroll to position [3375, 0]
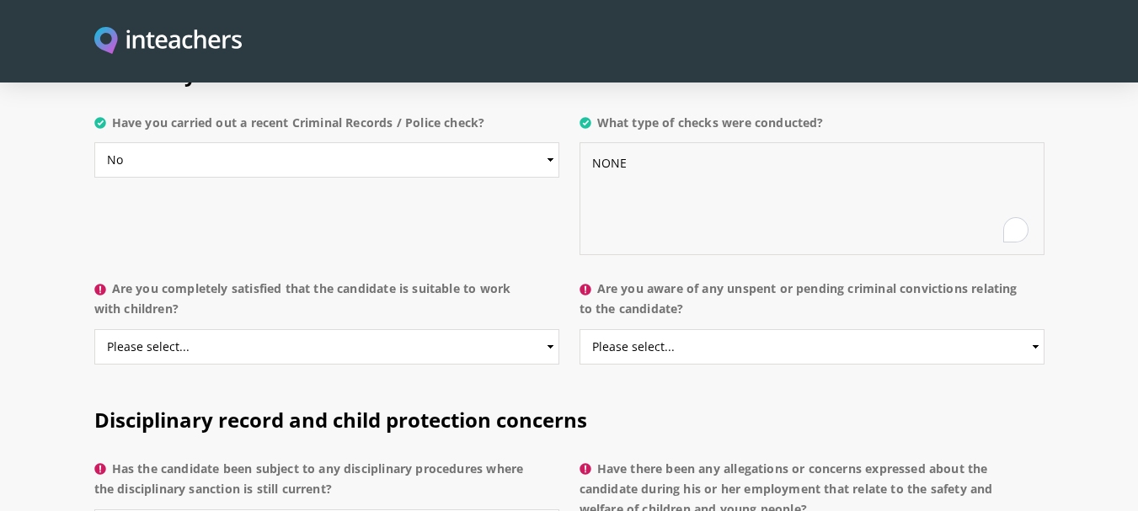
type textarea "NONE"
click at [116, 329] on select "Please select... Yes No Do not know" at bounding box center [326, 346] width 465 height 35
select select "Yes"
click at [94, 329] on select "Please select... Yes No Do not know" at bounding box center [326, 346] width 465 height 35
click at [751, 329] on select "Please select... Yes No Do not know" at bounding box center [811, 346] width 465 height 35
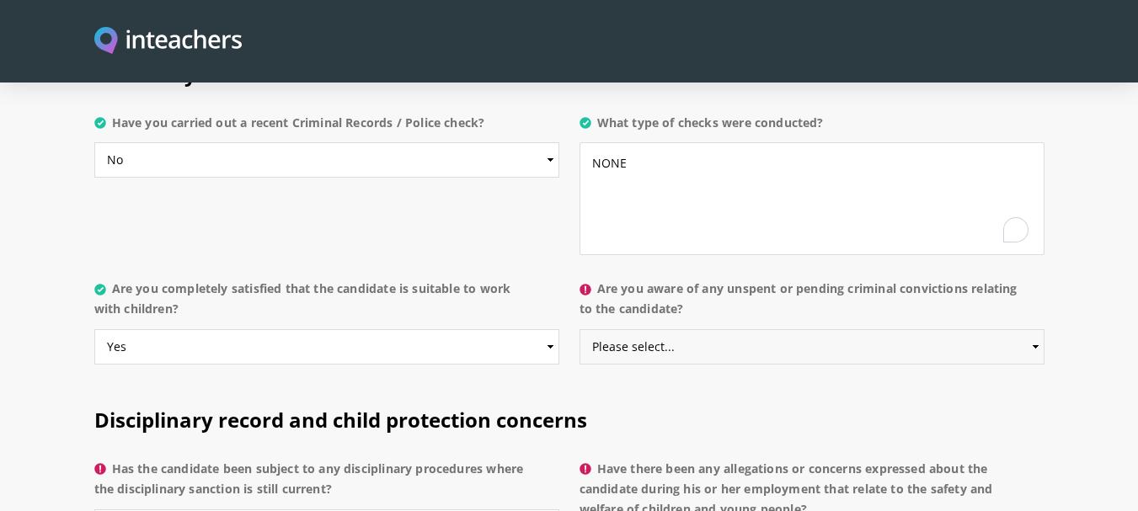
select select "No"
click at [579, 329] on select "Please select... Yes No Do not know" at bounding box center [811, 346] width 465 height 35
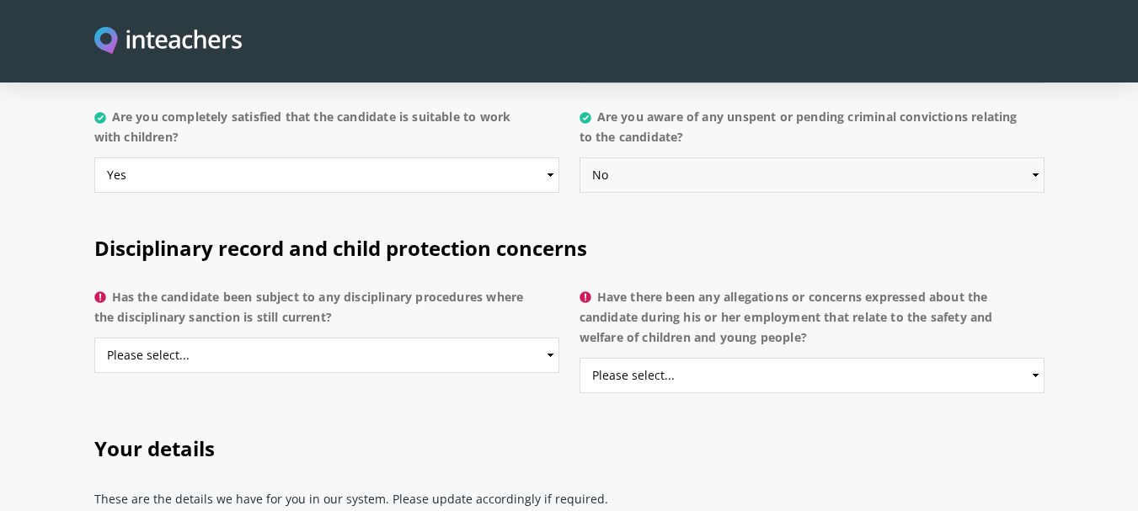
scroll to position [3549, 0]
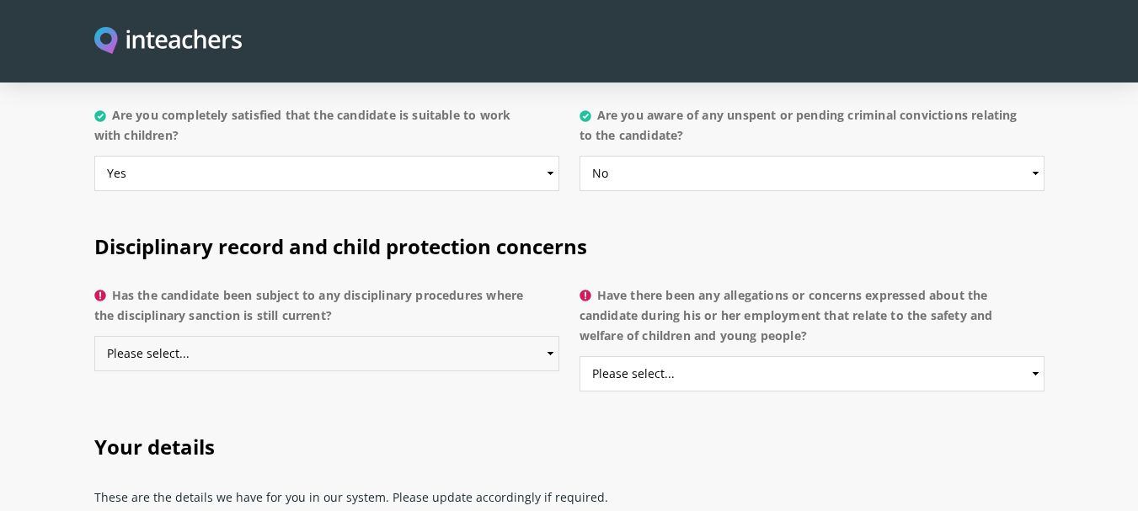
click at [114, 336] on select "Please select... Yes No Do not know" at bounding box center [326, 353] width 465 height 35
click at [98, 336] on select "Please select... Yes No Do not know" at bounding box center [326, 353] width 465 height 35
select select "No"
click at [94, 336] on select "Please select... Yes No Do not know" at bounding box center [326, 353] width 465 height 35
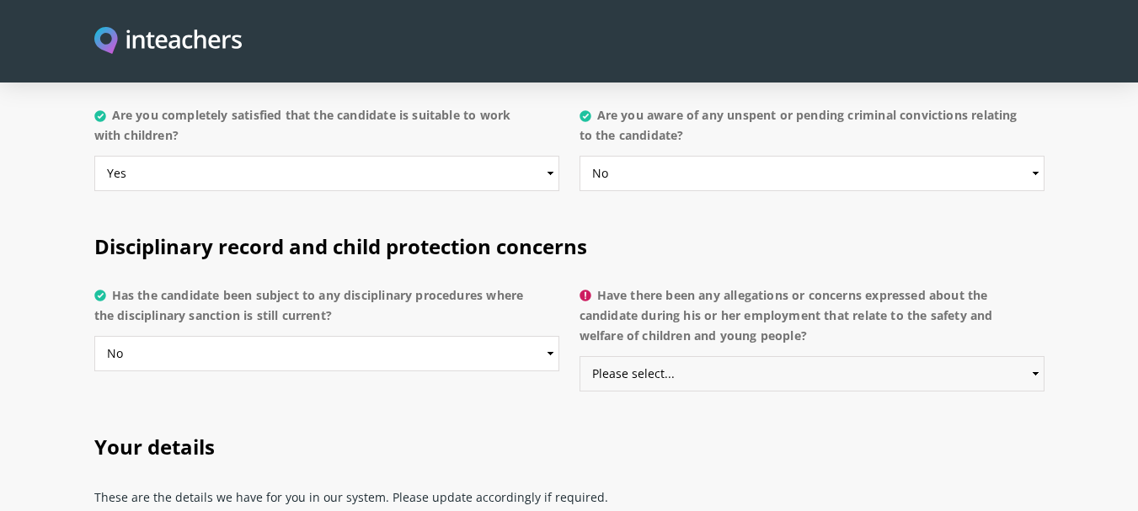
click at [726, 356] on select "Please select... Yes No Do not know" at bounding box center [811, 373] width 465 height 35
select select "No"
click at [579, 356] on select "Please select... Yes No Do not know" at bounding box center [811, 373] width 465 height 35
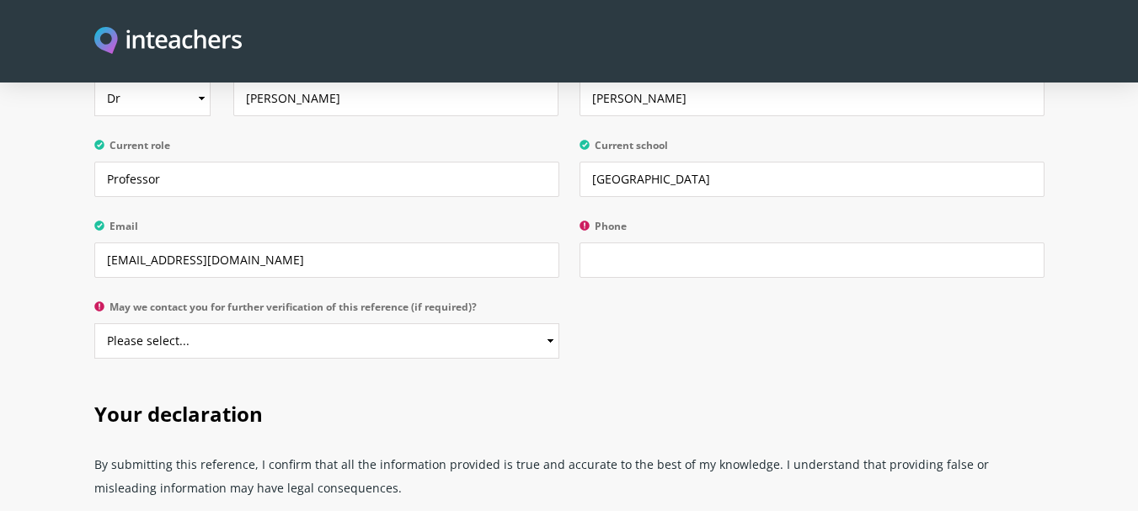
scroll to position [4025, 0]
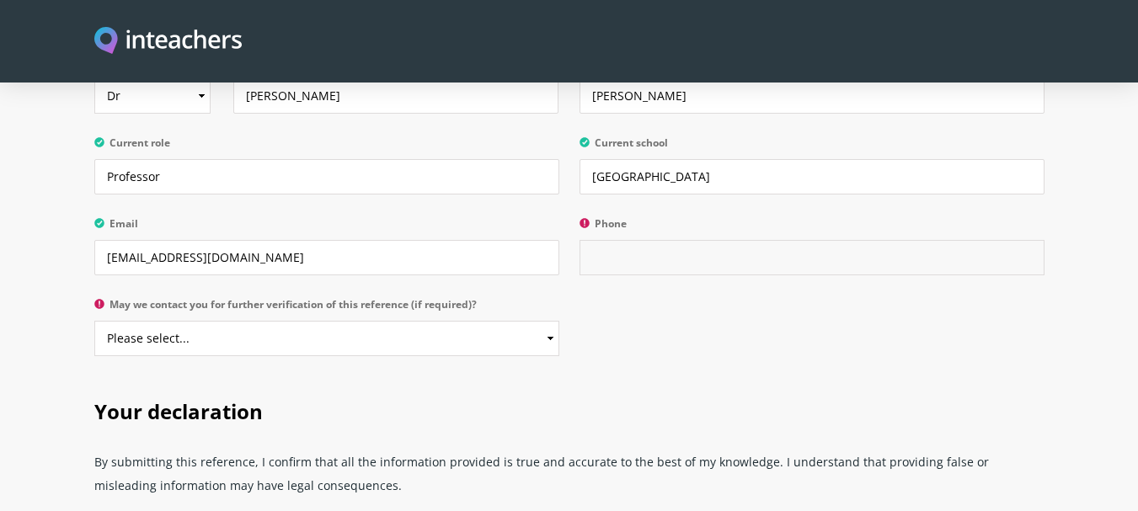
click at [703, 240] on input "Phone" at bounding box center [811, 257] width 465 height 35
type input "[PHONE_NUMBER]"
click at [118, 321] on select "Please select... Yes No" at bounding box center [326, 338] width 465 height 35
click at [94, 381] on h2 "Your declaration" at bounding box center [569, 408] width 950 height 71
click at [113, 321] on select "Please select... Yes No" at bounding box center [326, 338] width 465 height 35
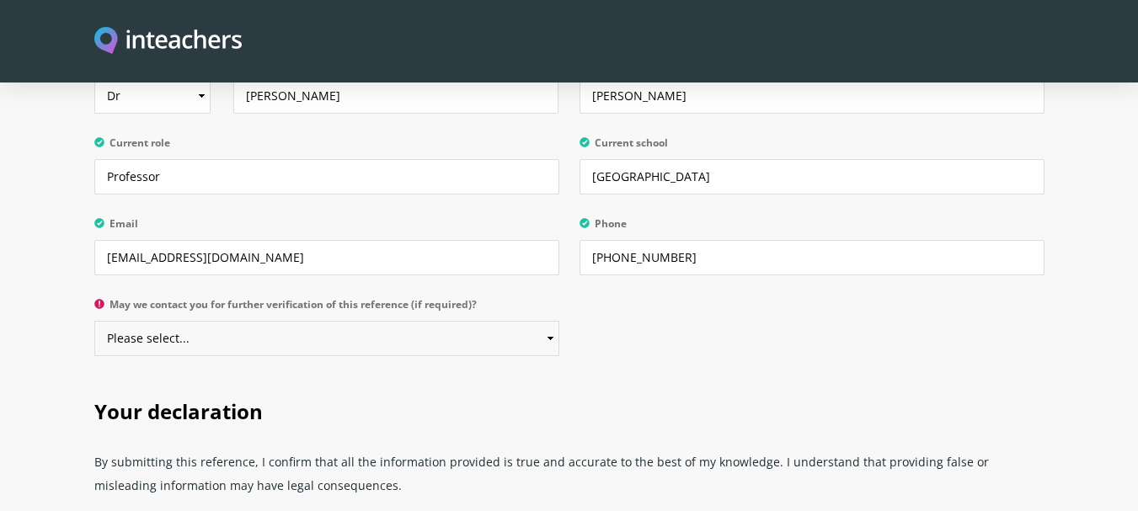
select select "Yes"
click at [94, 321] on select "Please select... Yes No" at bounding box center [326, 338] width 465 height 35
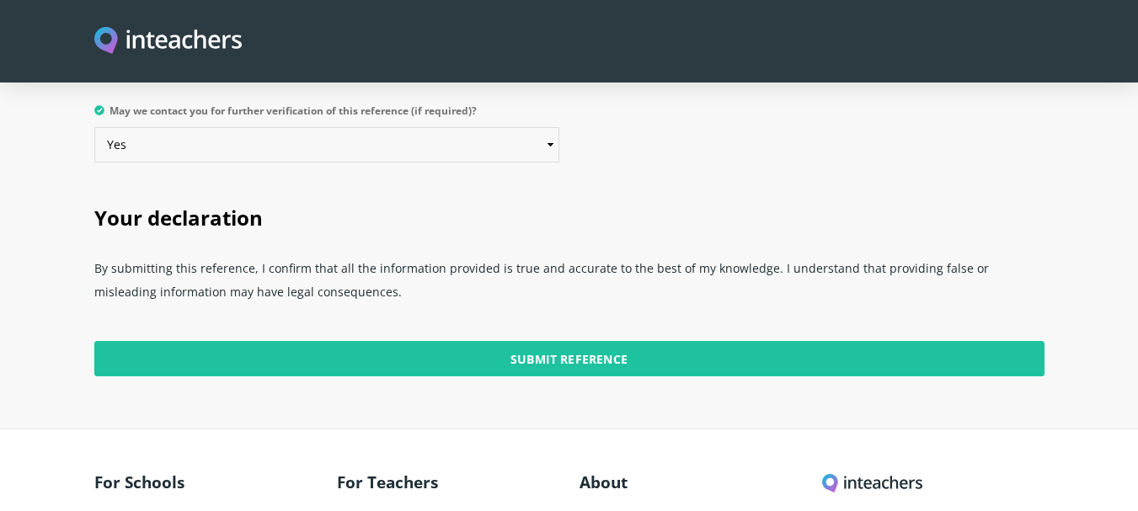
scroll to position [4239, 0]
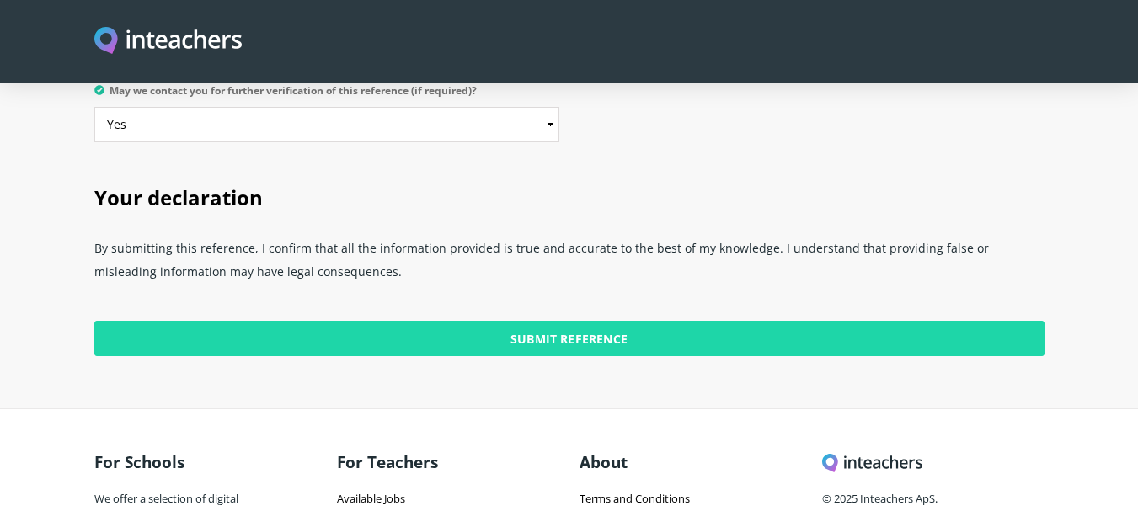
click at [596, 321] on input "Submit Reference" at bounding box center [569, 338] width 950 height 35
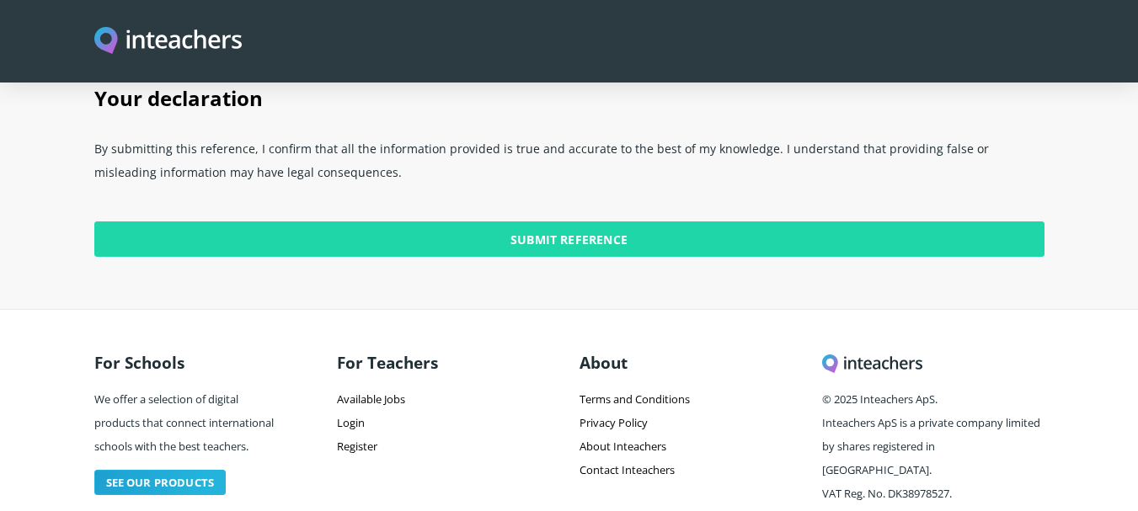
scroll to position [4339, 0]
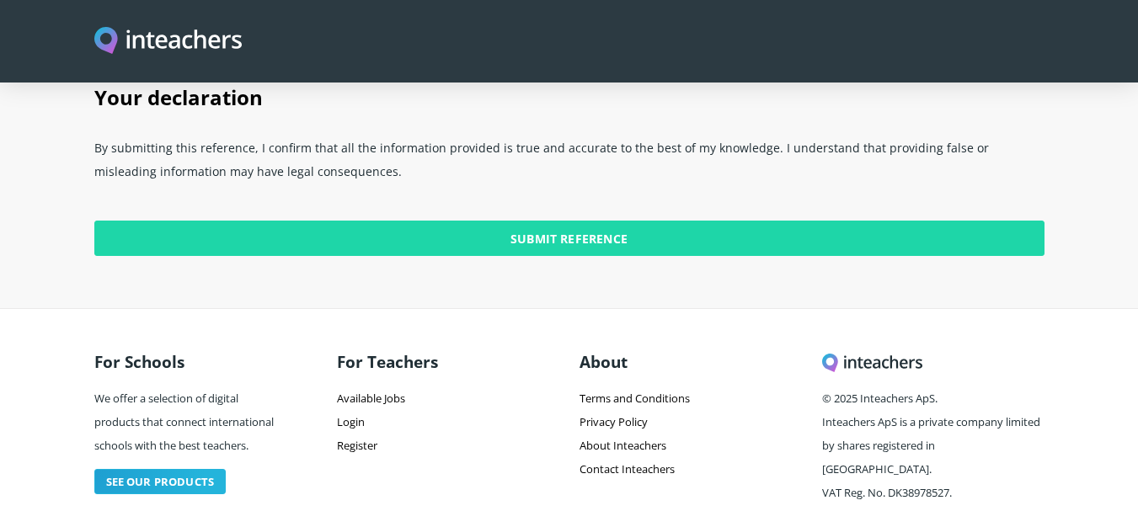
click at [216, 221] on input "Submit Reference" at bounding box center [569, 238] width 950 height 35
